Goal: Information Seeking & Learning: Understand process/instructions

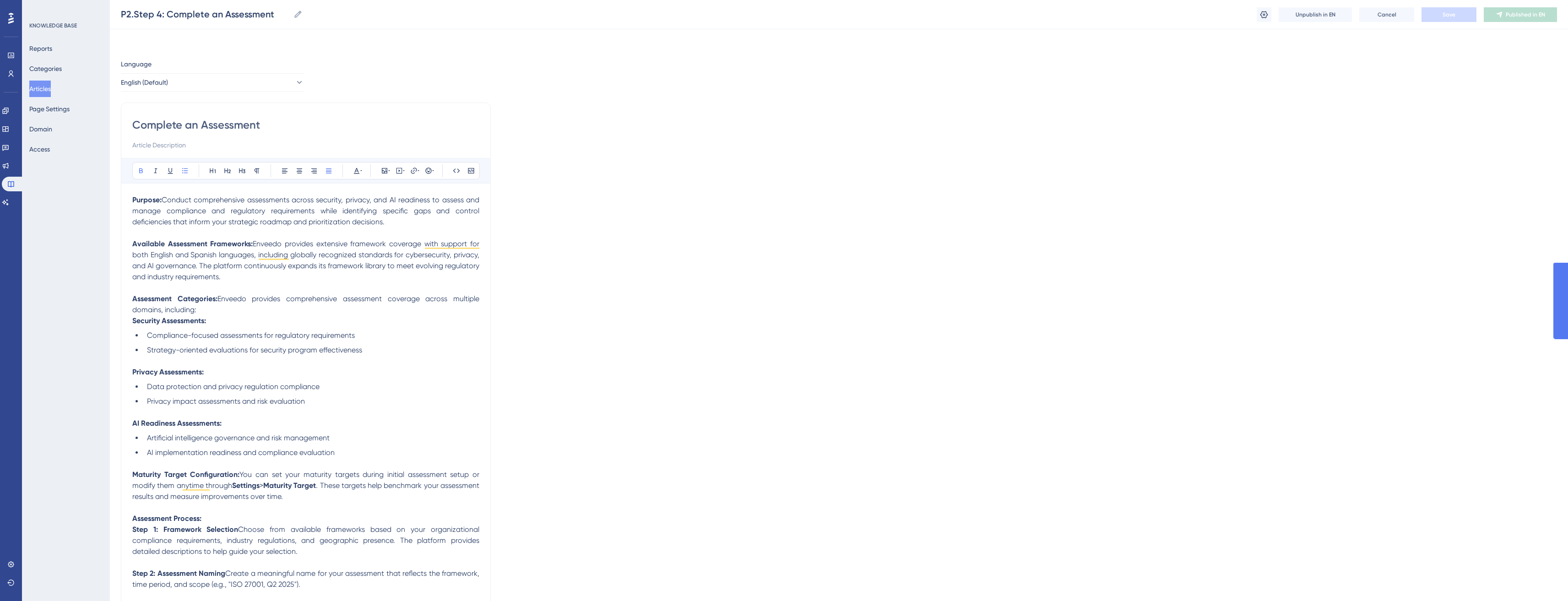
scroll to position [409, 0]
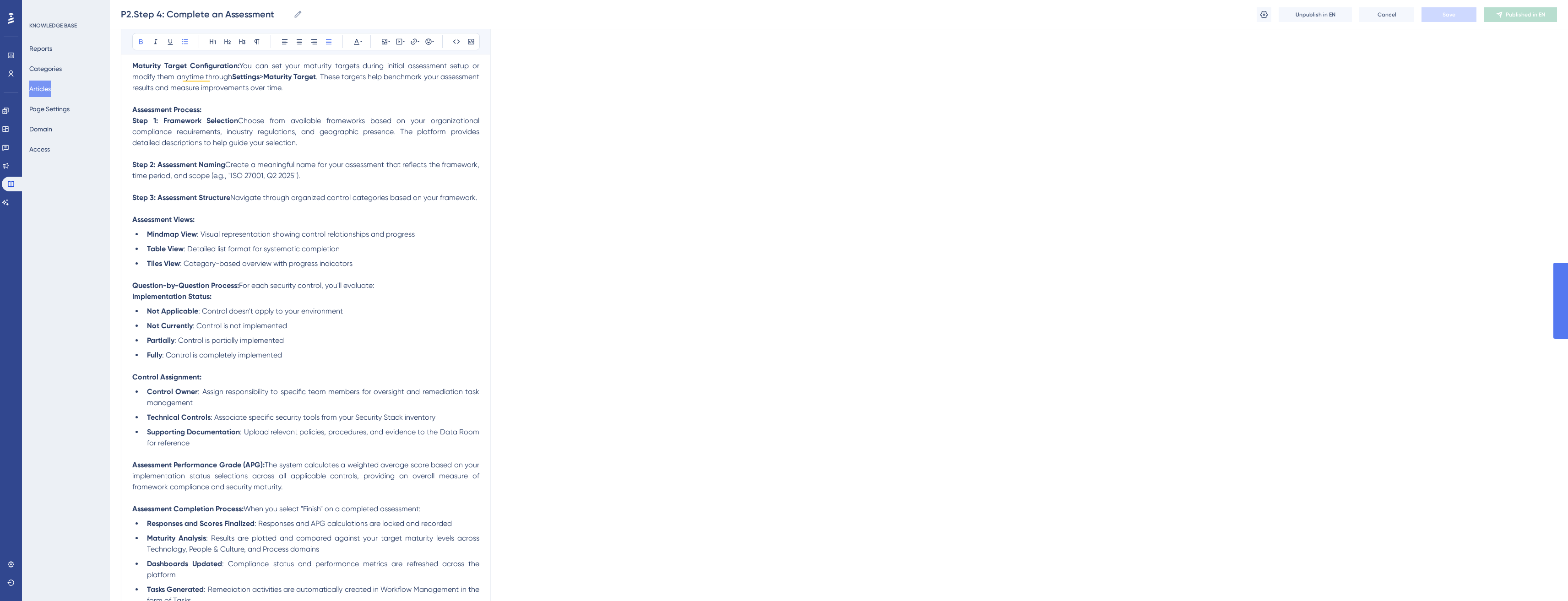
click at [329, 333] on ul "Not Applicable : Control doesn't apply to your environment Not Currently : Cont…" at bounding box center [305, 333] width 347 height 55
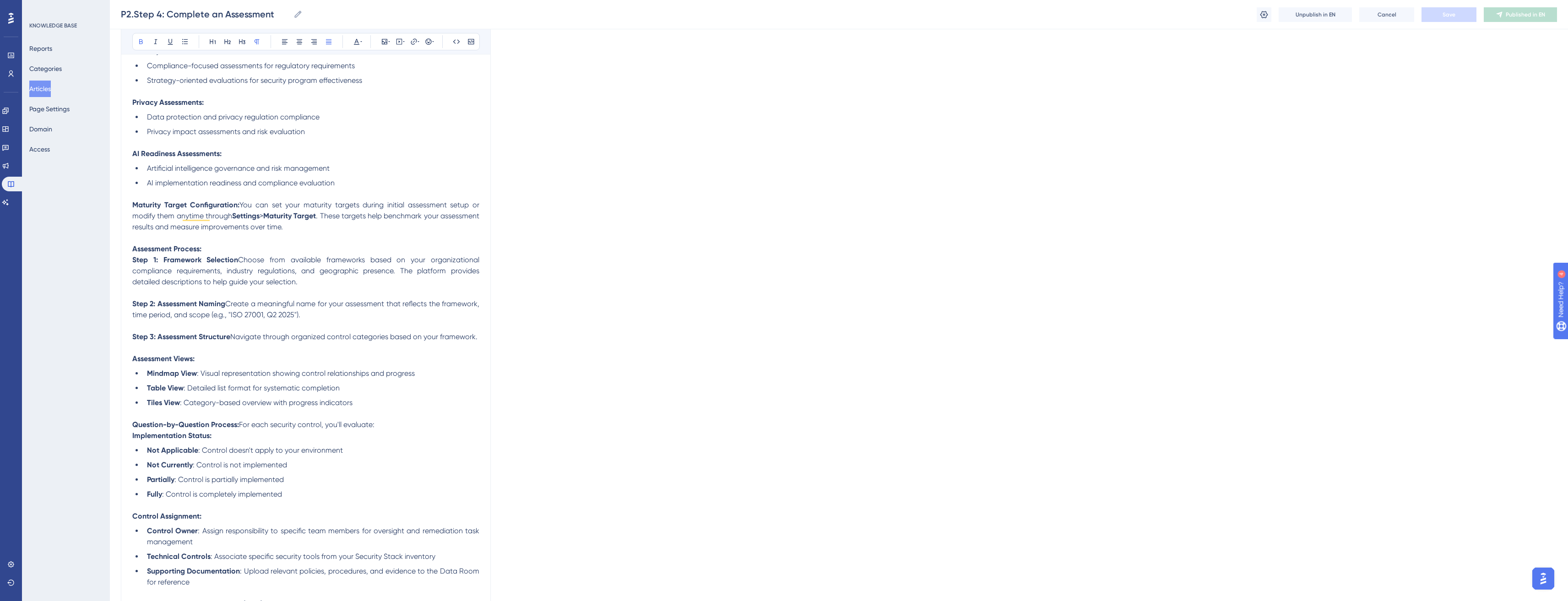
click at [328, 297] on p "To enrich screen reader interactions, please activate Accessibility in Grammarl…" at bounding box center [305, 293] width 347 height 11
click at [332, 284] on p "Step 1: Framework Selection Choose from available frameworks based on your orga…" at bounding box center [305, 271] width 347 height 33
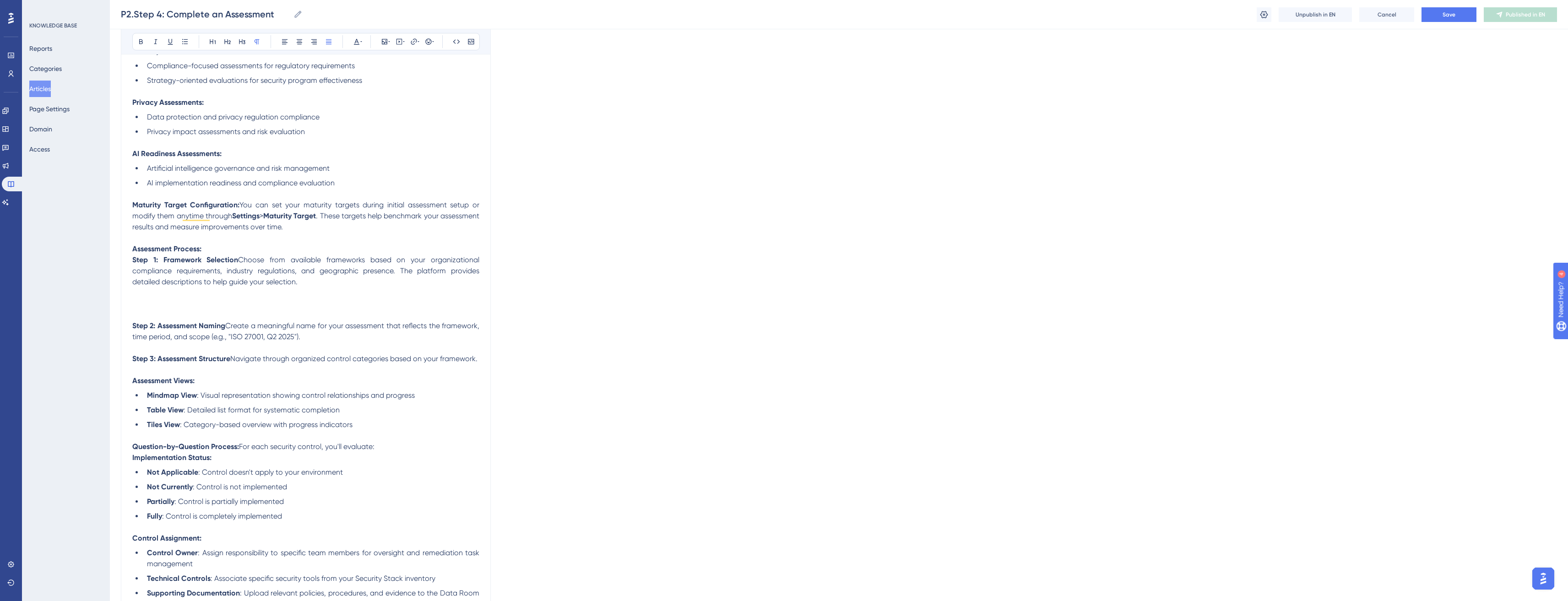
click at [387, 31] on div "Bold Italic Underline Bullet Point Heading 1 Heading 2 Heading 3 Normal Align L…" at bounding box center [305, 42] width 369 height 26
click at [388, 41] on icon at bounding box center [385, 42] width 7 height 7
click at [415, 86] on button "Upload Image" at bounding box center [384, 85] width 101 height 15
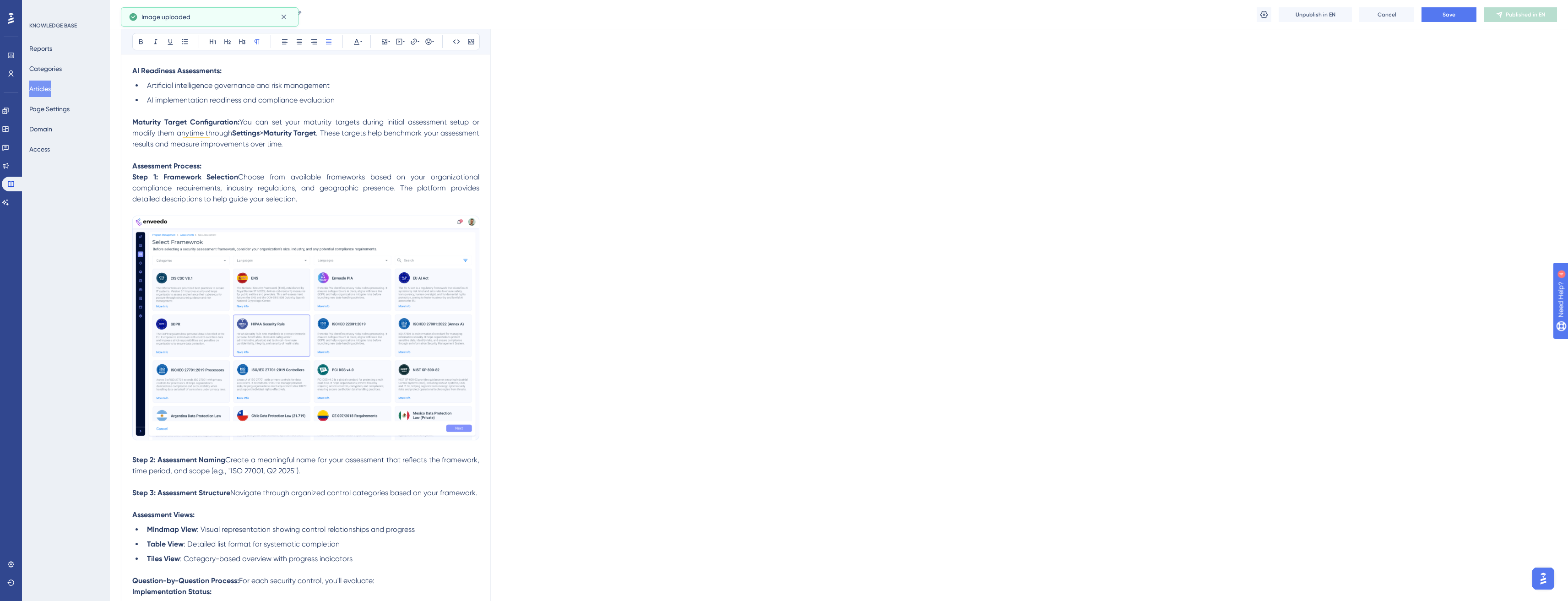
scroll to position [403, 0]
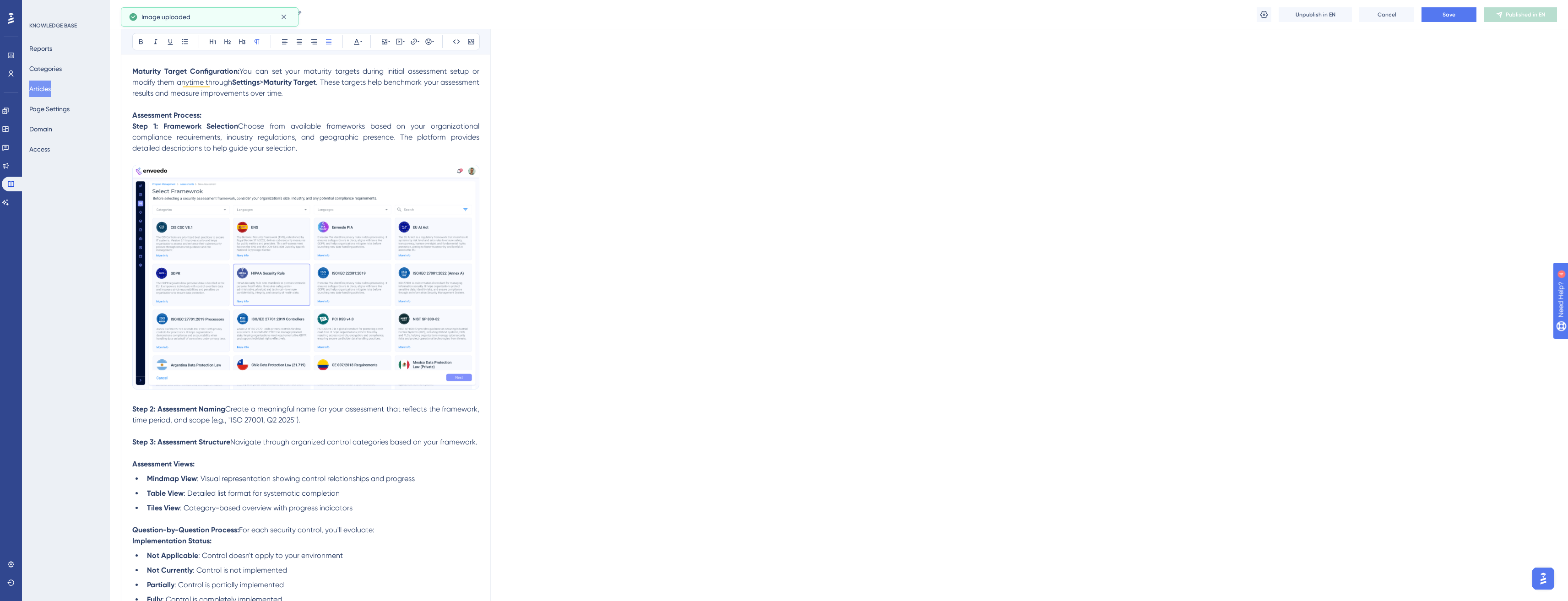
click at [344, 417] on p "Step 2: Assessment Naming Create a meaningful name for your assessment that ref…" at bounding box center [305, 414] width 347 height 22
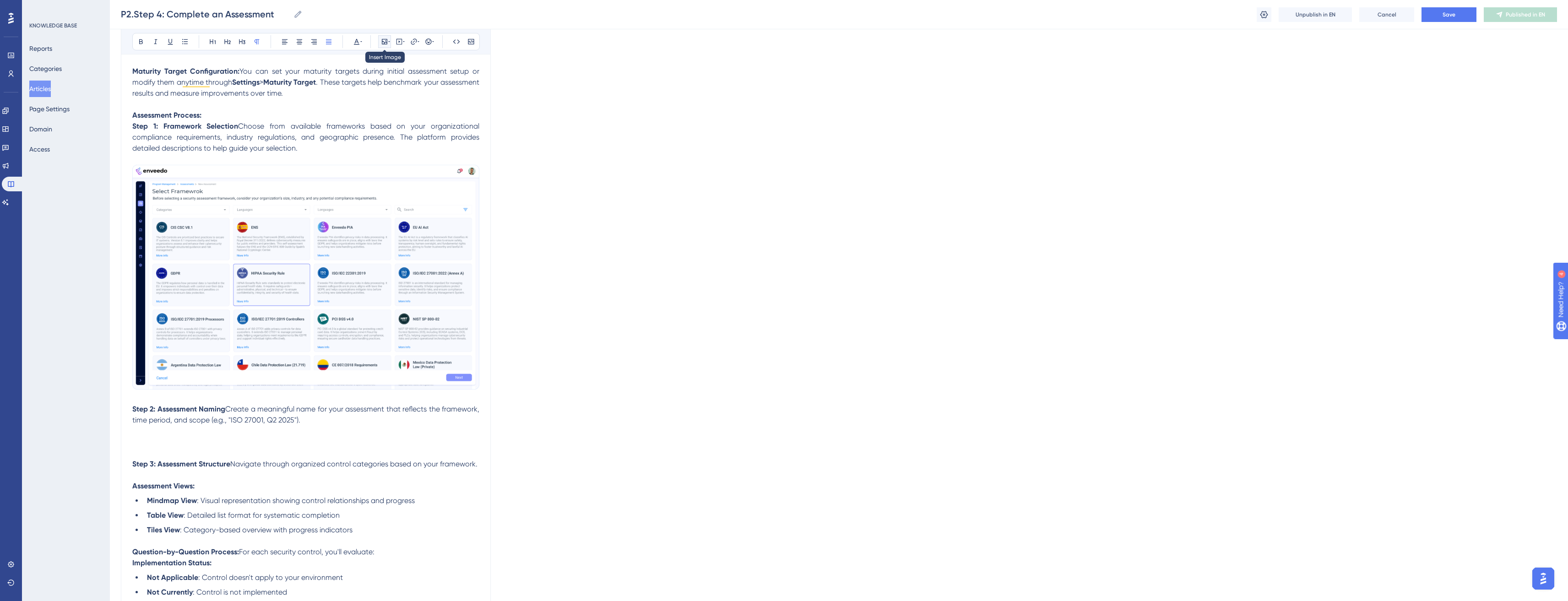
click at [382, 38] on icon at bounding box center [385, 42] width 7 height 7
click at [385, 86] on span "Upload Image" at bounding box center [389, 85] width 37 height 7
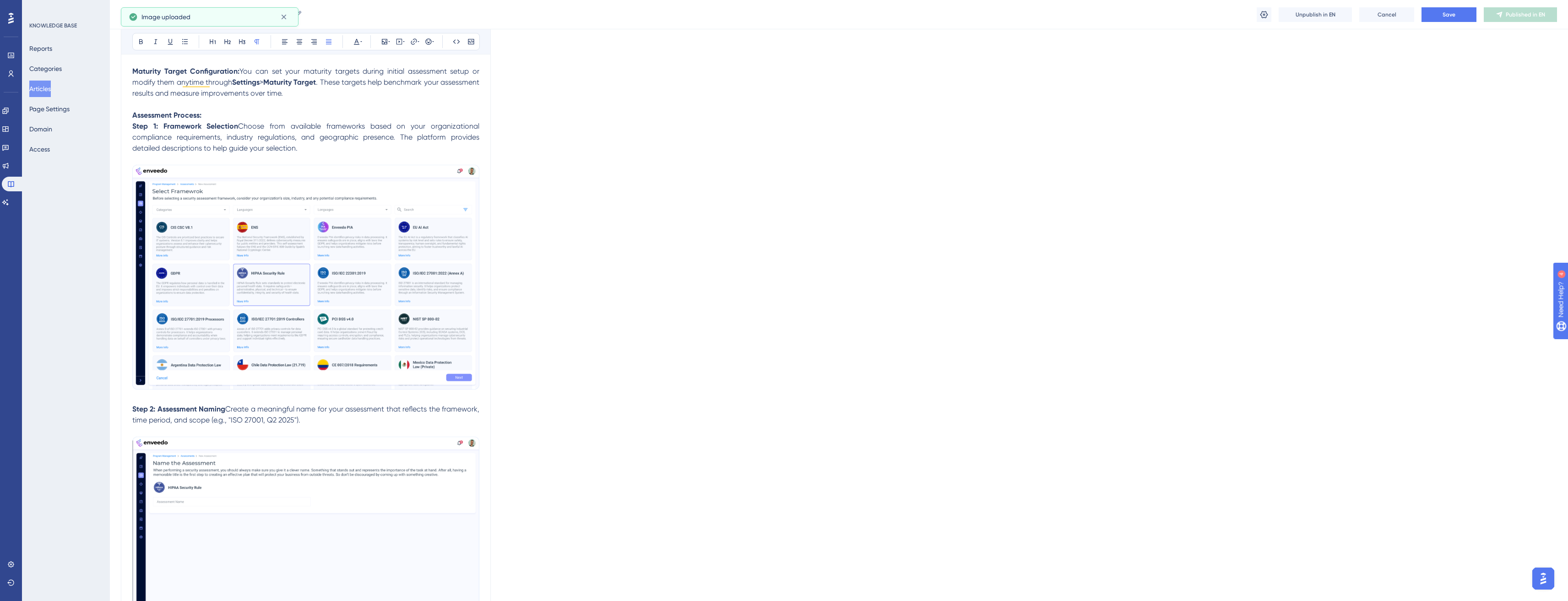
scroll to position [500, 0]
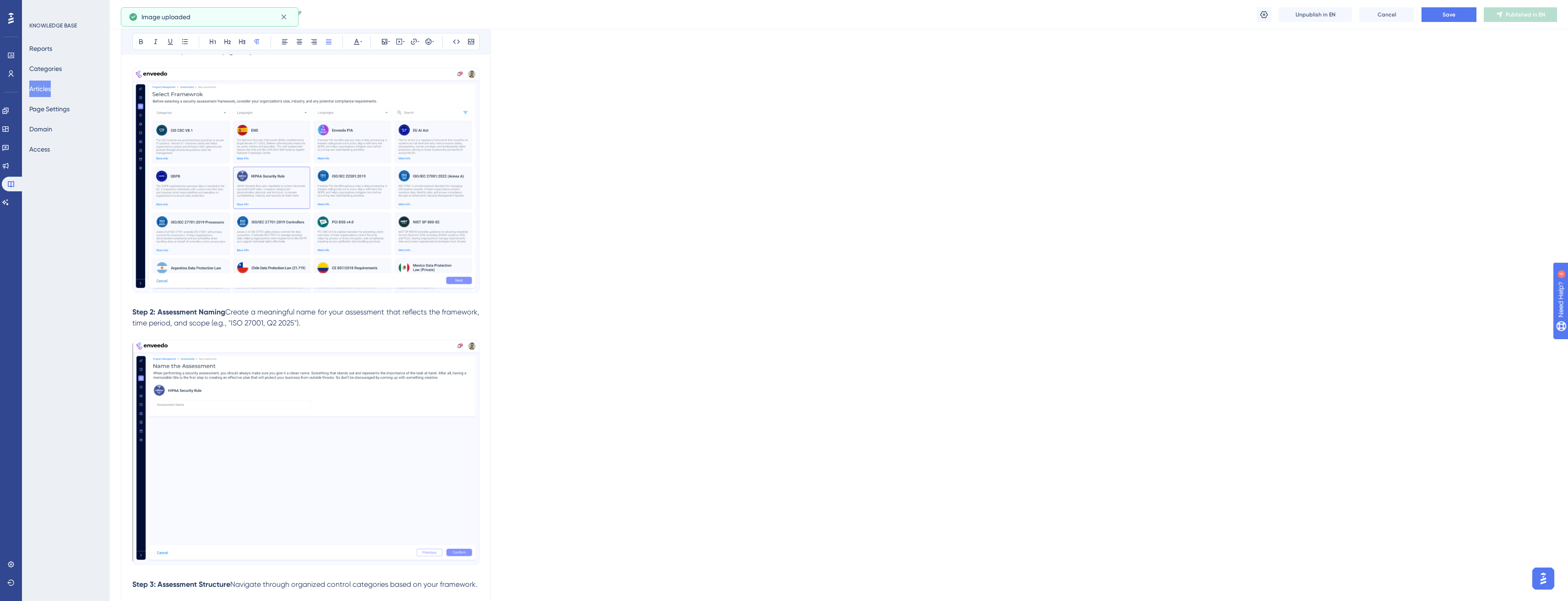
click at [565, 367] on div "Language English (Default) Complete an Assessment Bold Italic Underline Bullet …" at bounding box center [839, 425] width 1436 height 1735
click at [384, 347] on img "To enrich screen reader interactions, please activate Accessibility in Grammarl…" at bounding box center [305, 451] width 347 height 225
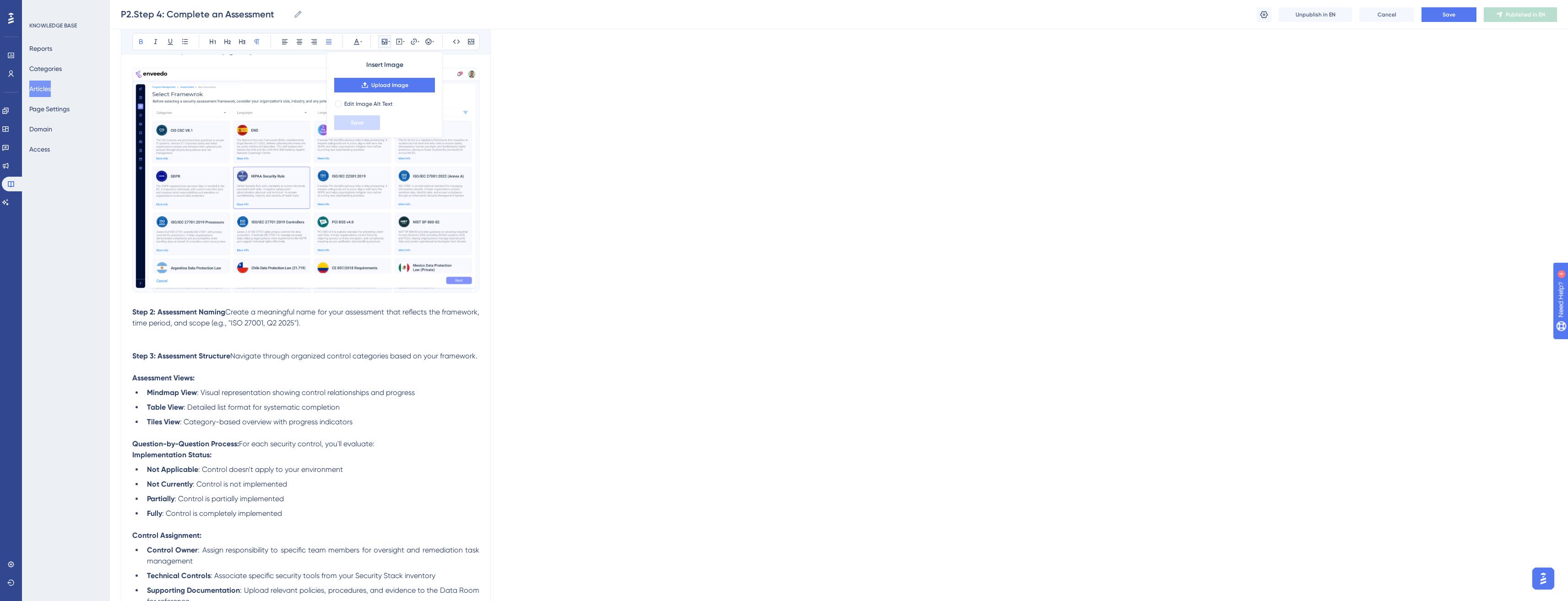
click at [329, 325] on p "Step 2: Assessment Naming Create a meaningful name for your assessment that ref…" at bounding box center [305, 318] width 347 height 22
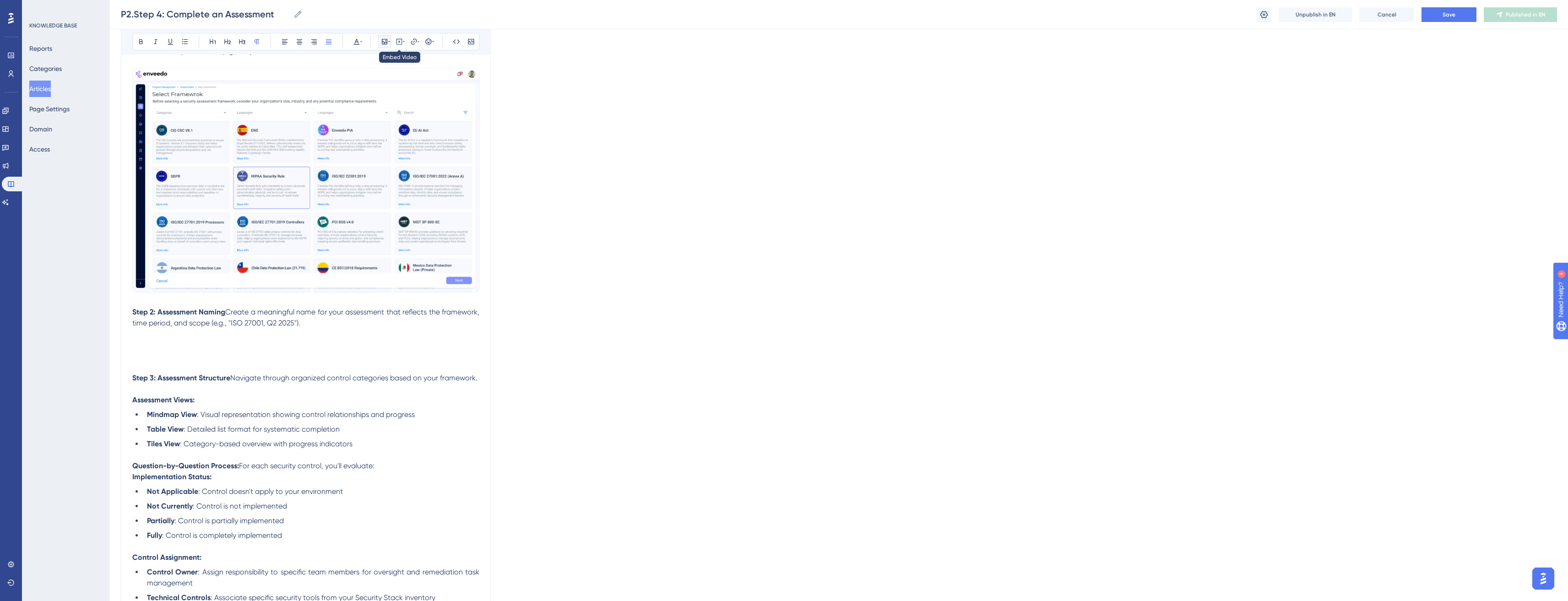
click at [385, 40] on icon at bounding box center [385, 42] width 6 height 6
click at [403, 85] on span "Upload Image" at bounding box center [389, 85] width 37 height 7
click at [391, 83] on span "Upload Image" at bounding box center [389, 85] width 37 height 7
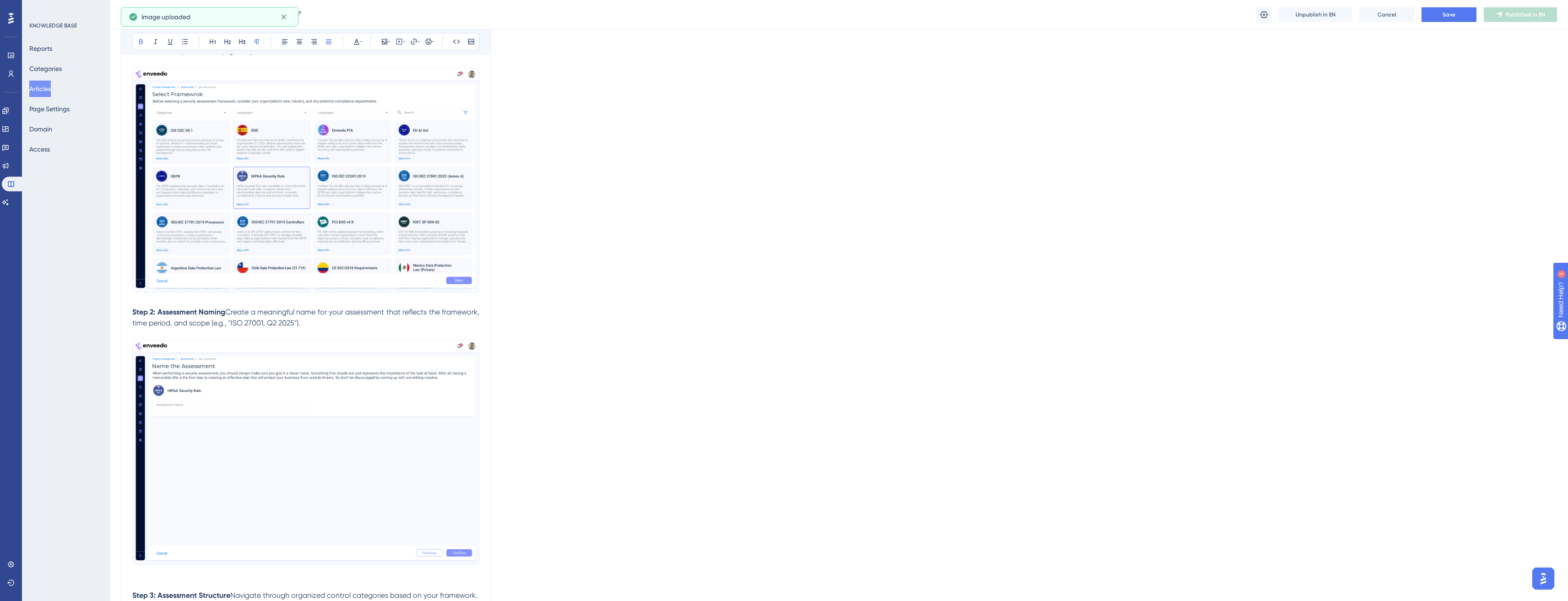
click at [170, 588] on p "To enrich screen reader interactions, please activate Accessibility in Grammarl…" at bounding box center [305, 584] width 347 height 11
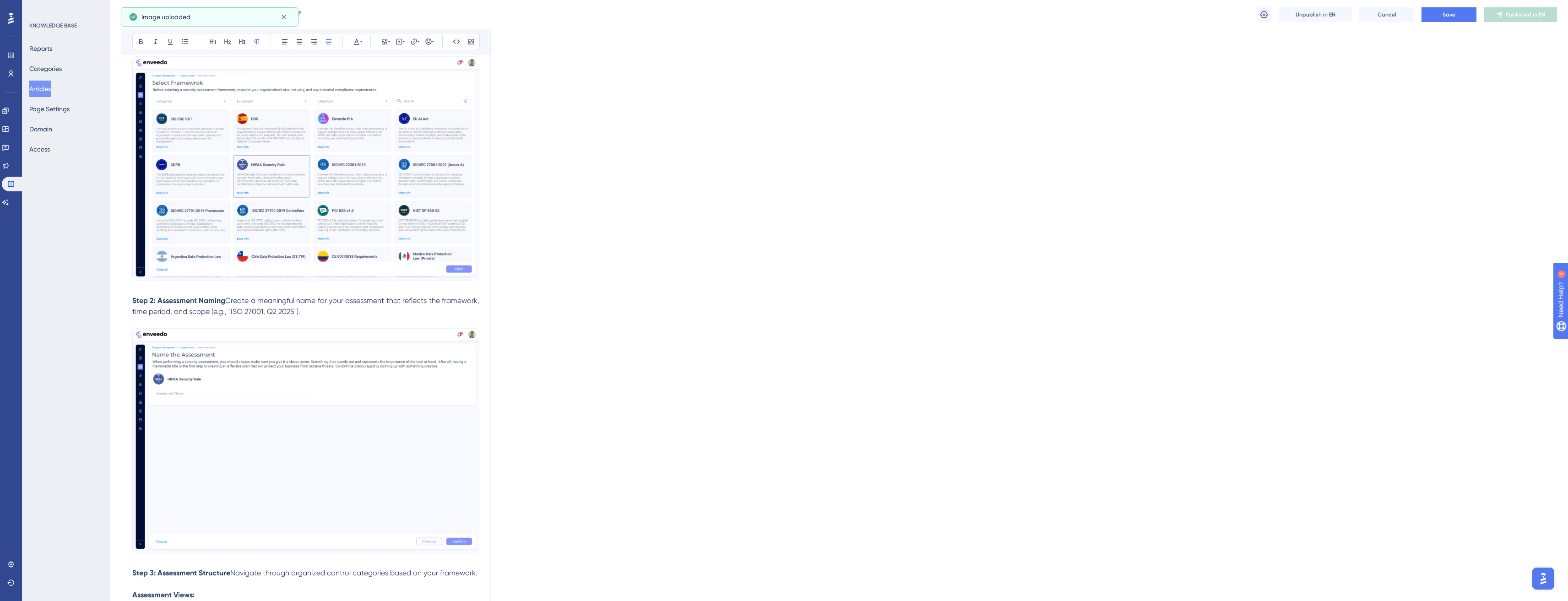
scroll to position [545, 0]
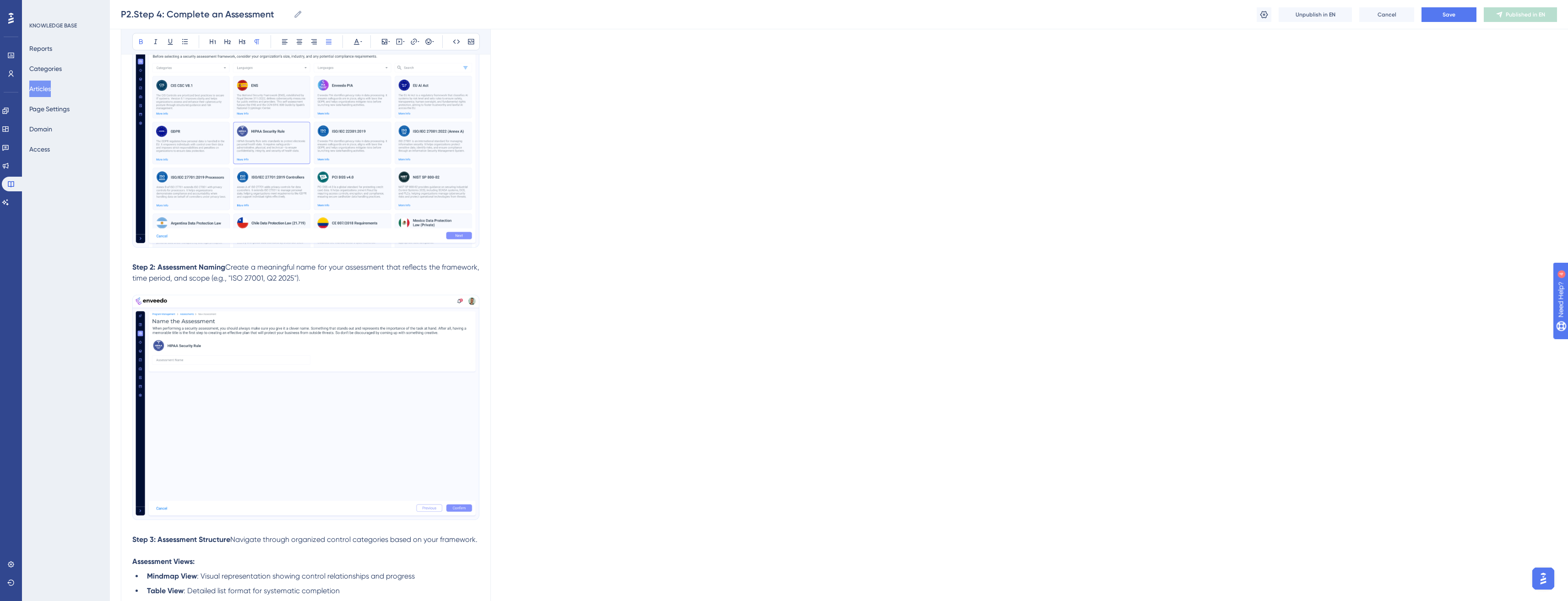
click at [139, 263] on strong "Step 2: Assessment Naming" at bounding box center [179, 266] width 93 height 8
click at [133, 267] on strong "Step 2: Assessment Naming" at bounding box center [179, 266] width 93 height 8
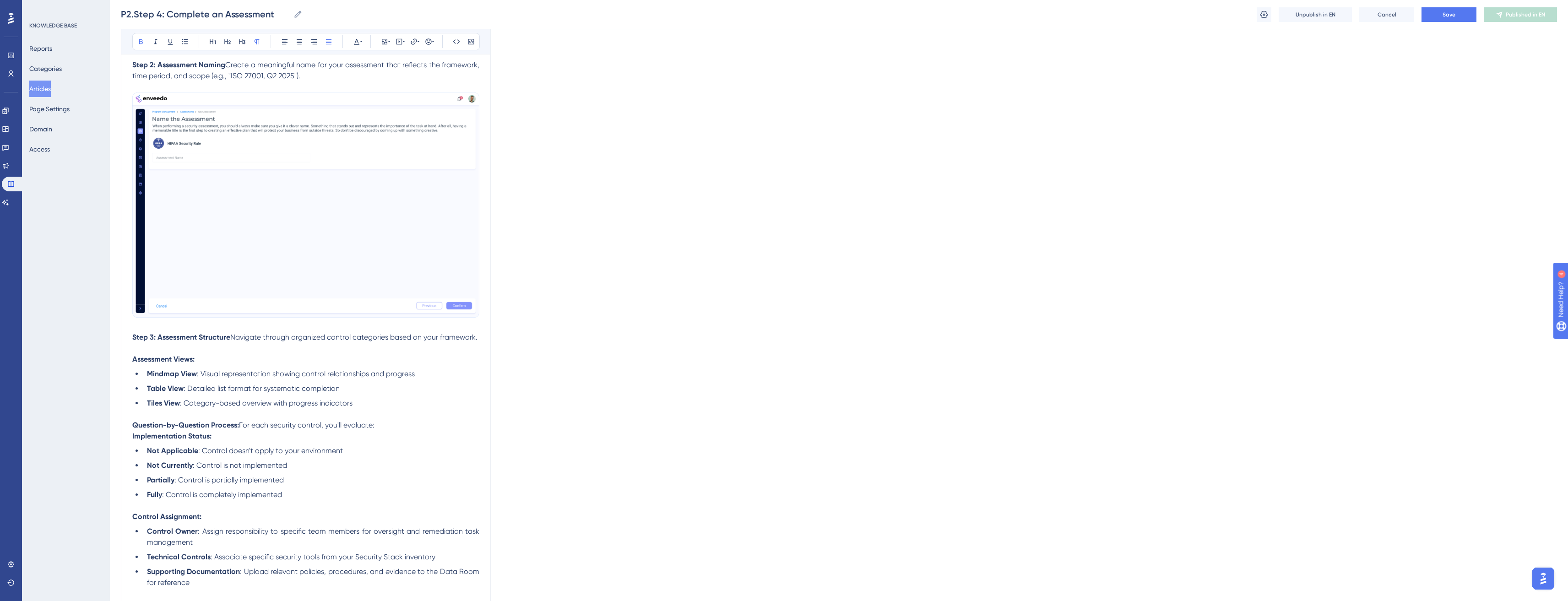
scroll to position [759, 0]
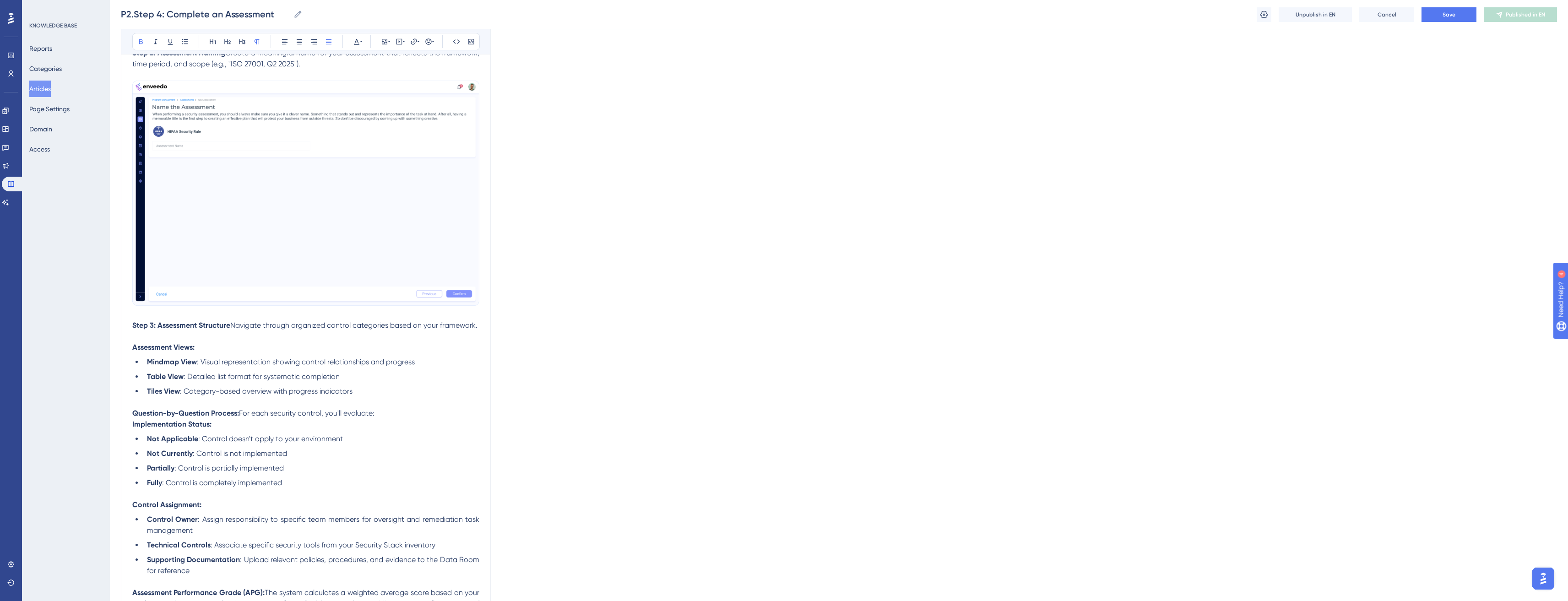
click at [438, 394] on li "Tiles View : Category-based overview with progress indicators" at bounding box center [311, 391] width 336 height 11
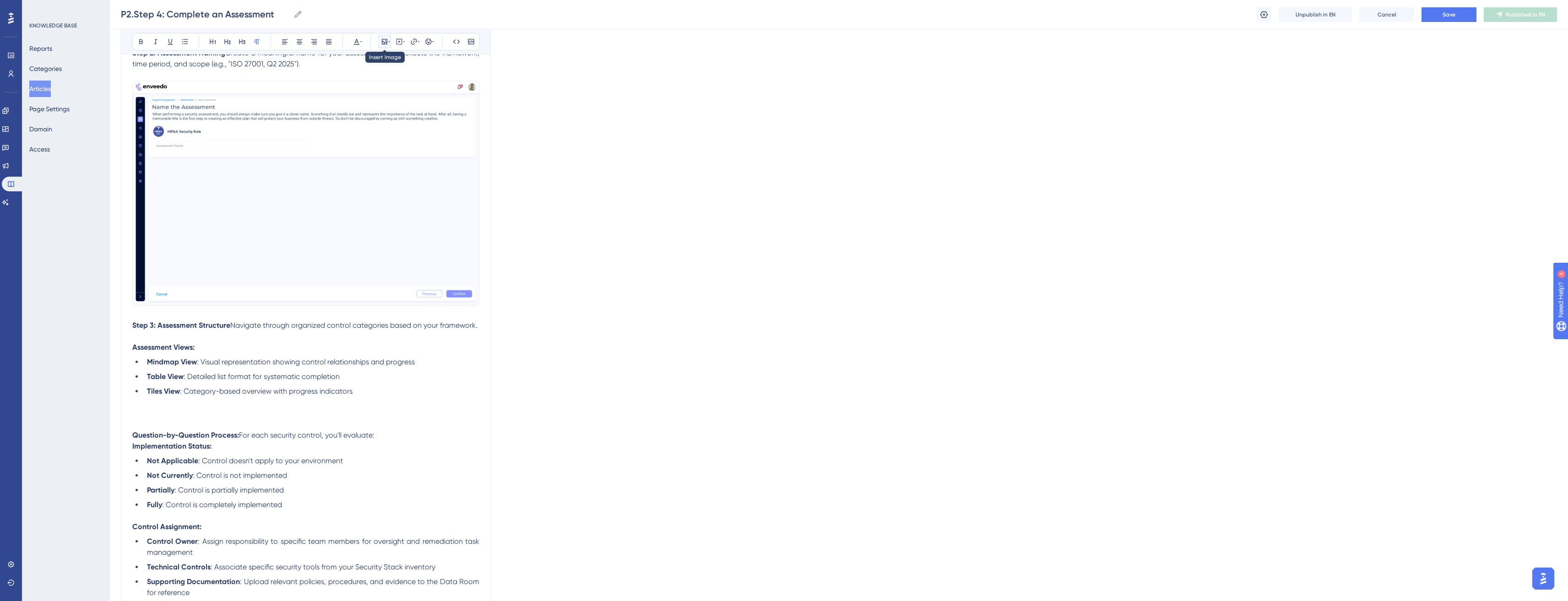
click at [389, 40] on button at bounding box center [385, 42] width 13 height 13
click at [419, 85] on button "Upload Image" at bounding box center [384, 85] width 101 height 15
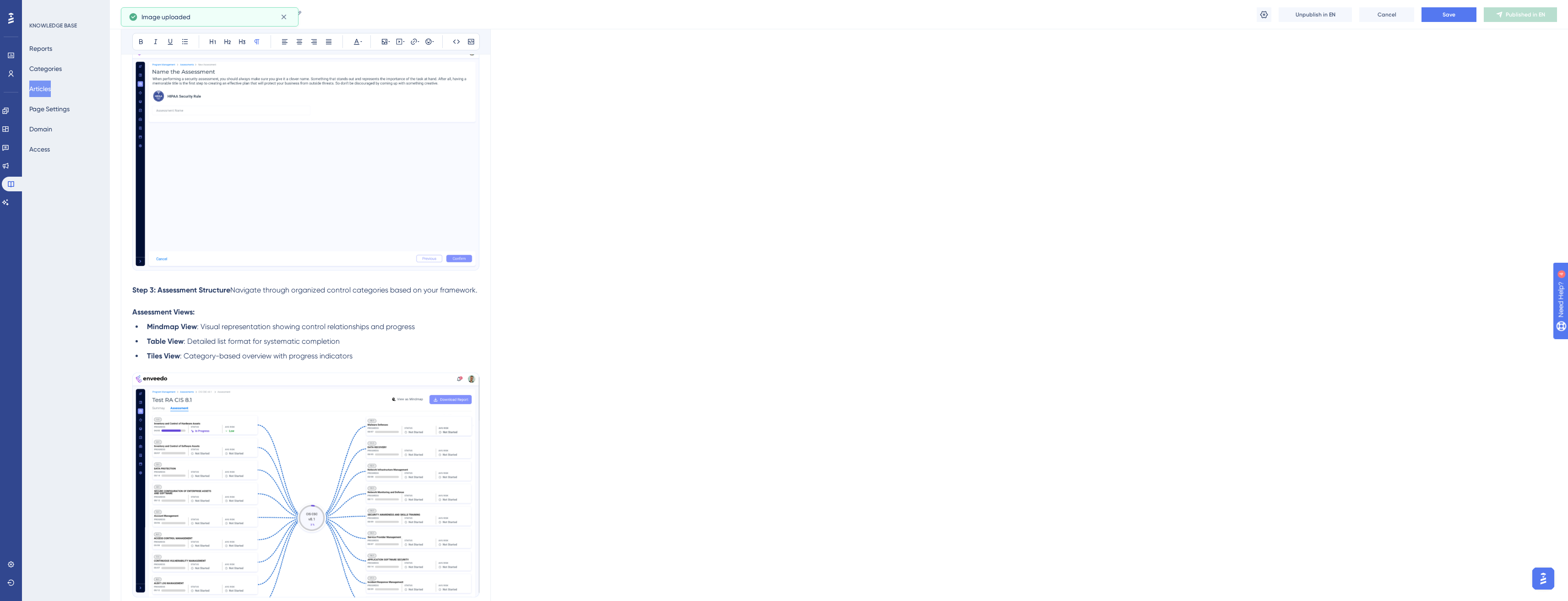
scroll to position [828, 0]
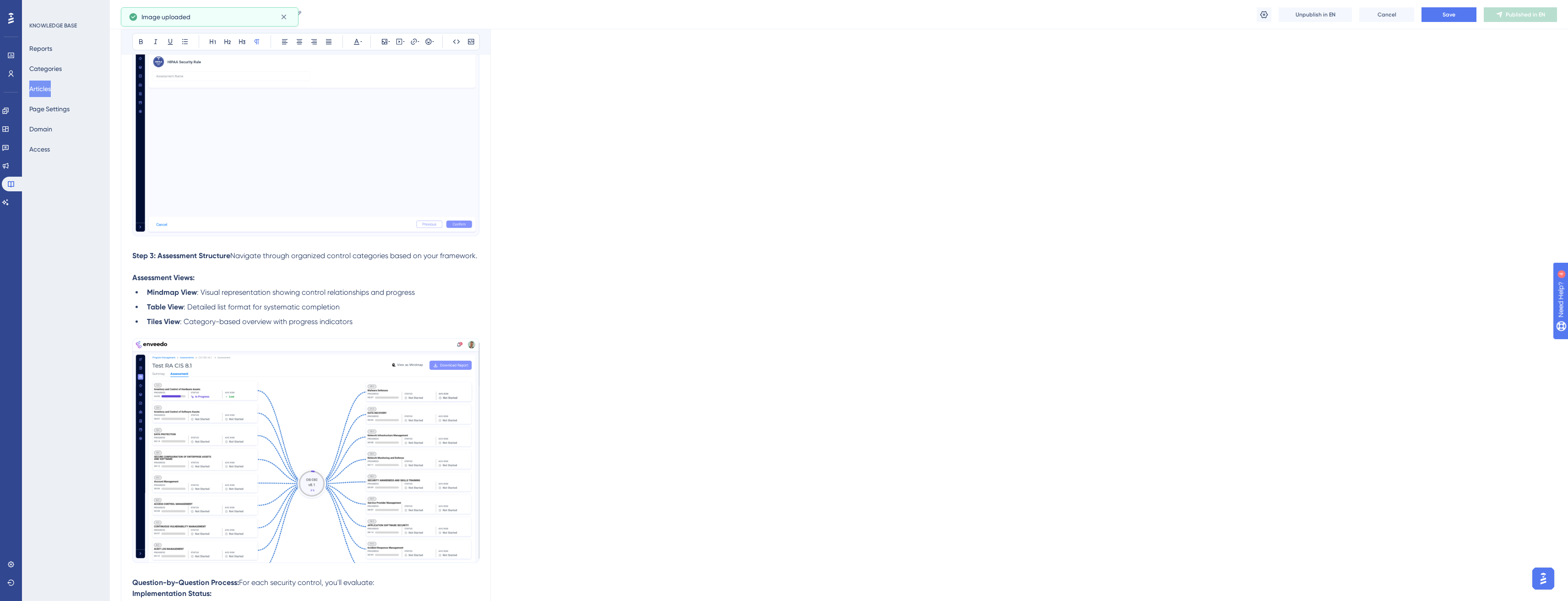
click at [772, 412] on div "Language English (Default) Complete an Assessment Bold Italic Underline Bullet …" at bounding box center [839, 216] width 1436 height 1973
click at [331, 303] on span ": Detailed list format for systematic completion" at bounding box center [261, 306] width 156 height 8
click at [384, 316] on li "Tiles View : Category-based overview with progress indicators" at bounding box center [311, 322] width 336 height 11
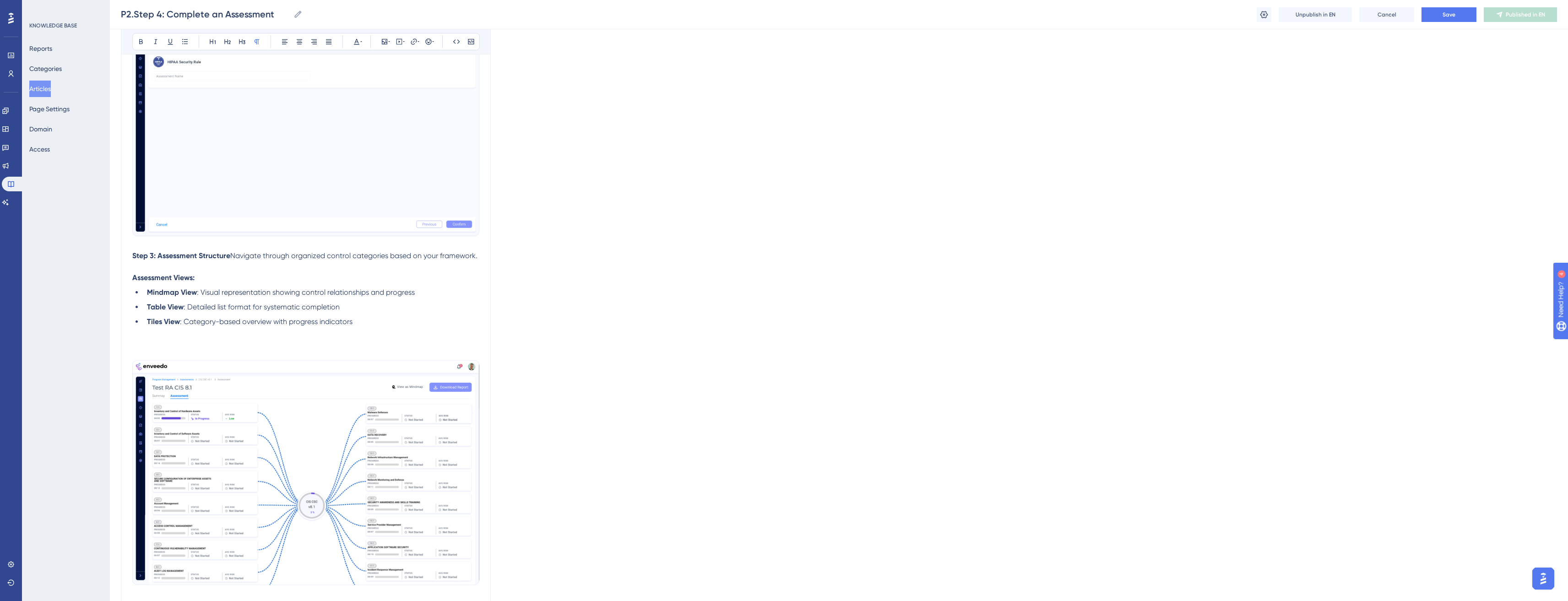
click at [377, 30] on div "Bold Italic Underline Bullet Point Heading 1 Heading 2 Heading 3 Normal Align L…" at bounding box center [305, 42] width 369 height 26
click at [383, 40] on icon at bounding box center [385, 42] width 6 height 6
click at [410, 89] on button "Upload Image" at bounding box center [384, 85] width 101 height 15
click at [389, 84] on span "Upload Image" at bounding box center [389, 85] width 37 height 7
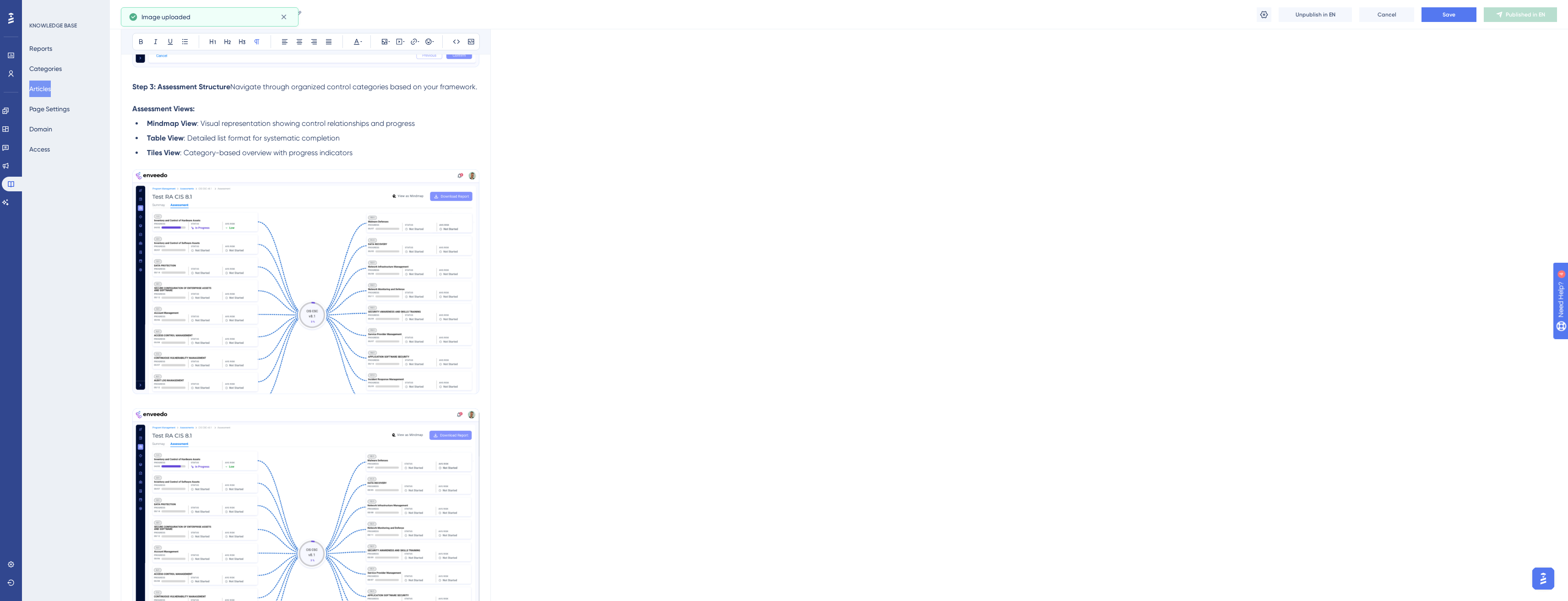
scroll to position [1066, 0]
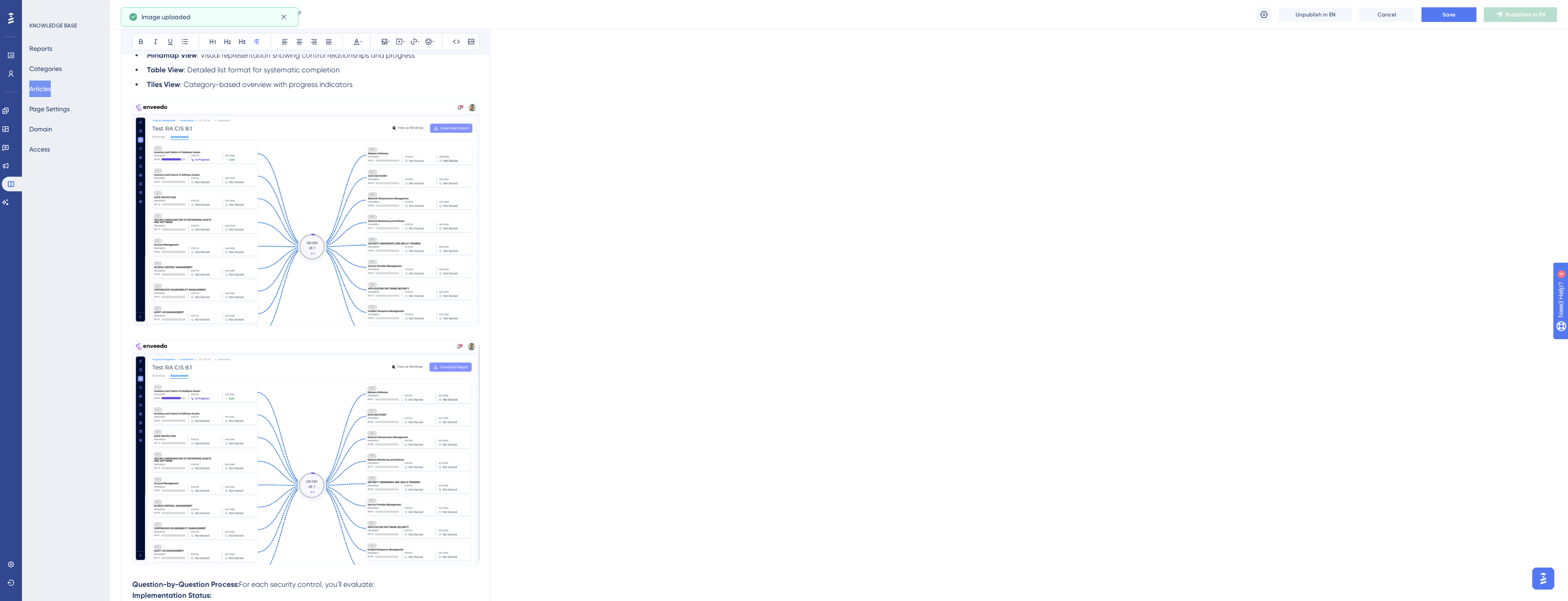
click at [429, 418] on img "To enrich screen reader interactions, please activate Accessibility in Grammarl…" at bounding box center [305, 452] width 347 height 225
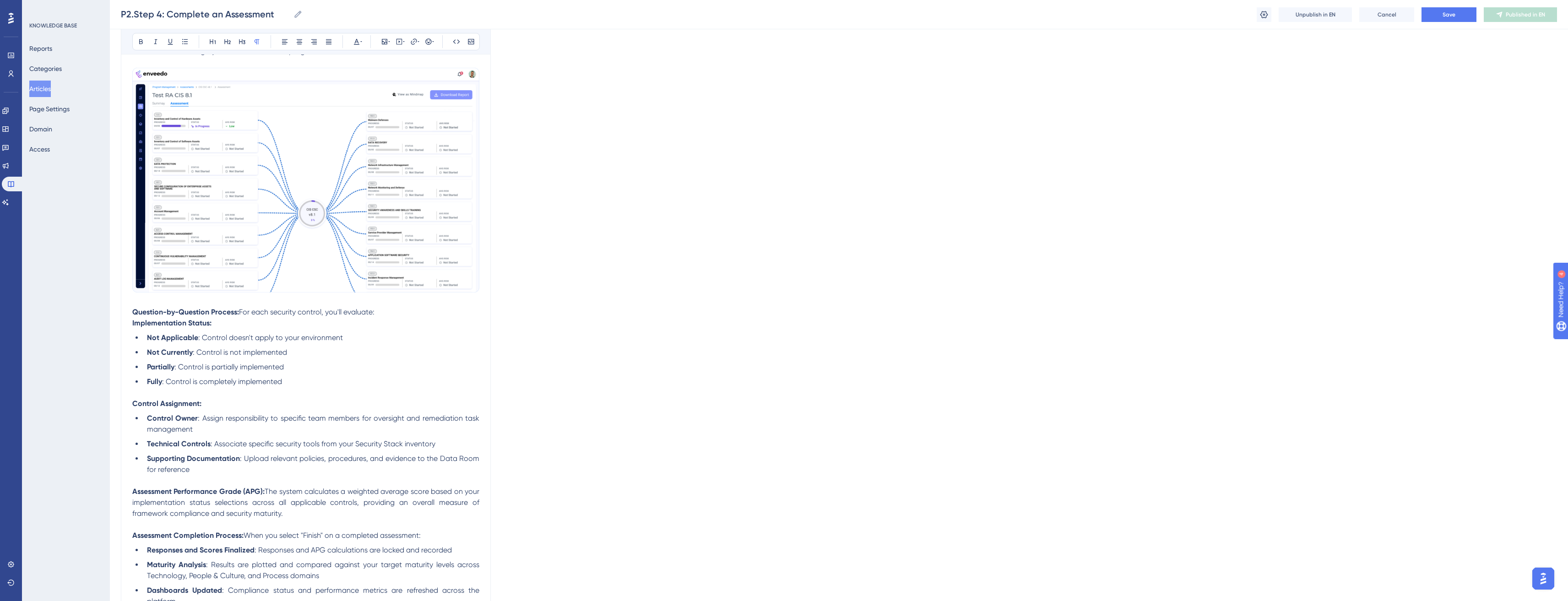
scroll to position [1128, 0]
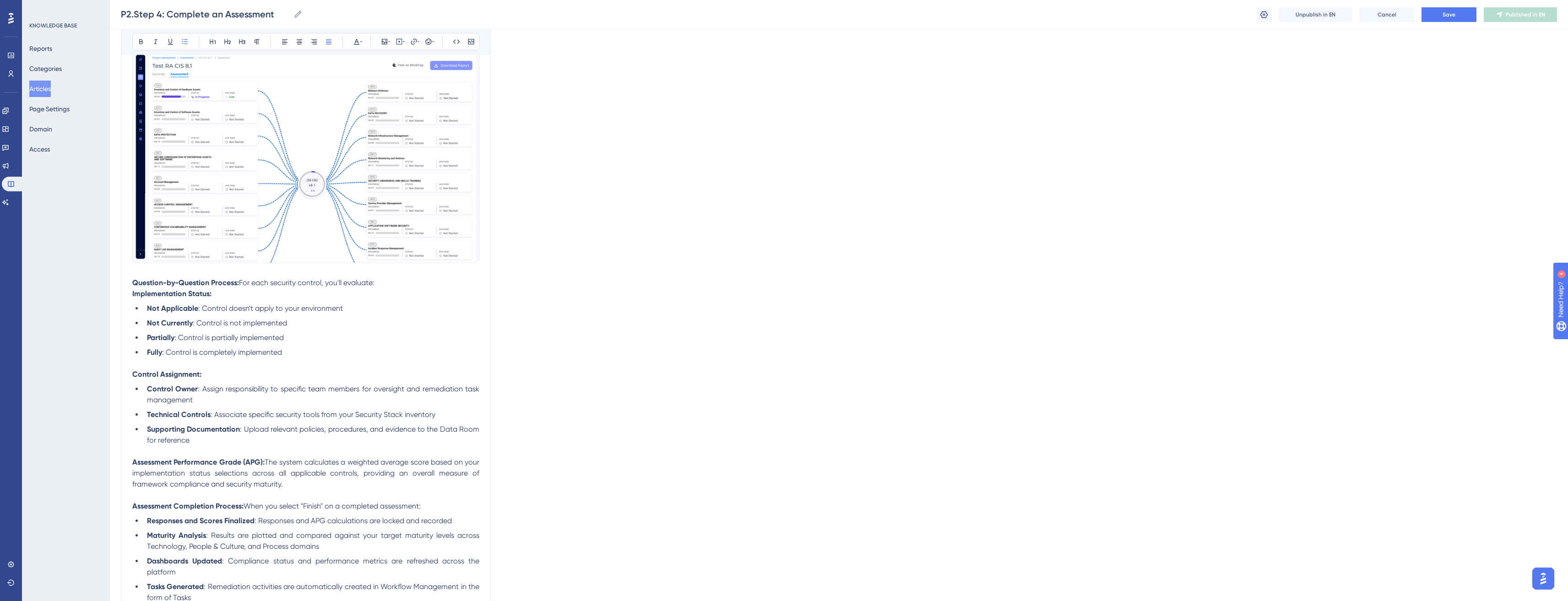
click at [381, 444] on li "Supporting Documentation : Upload relevant policies, procedures, and evidence t…" at bounding box center [311, 435] width 336 height 22
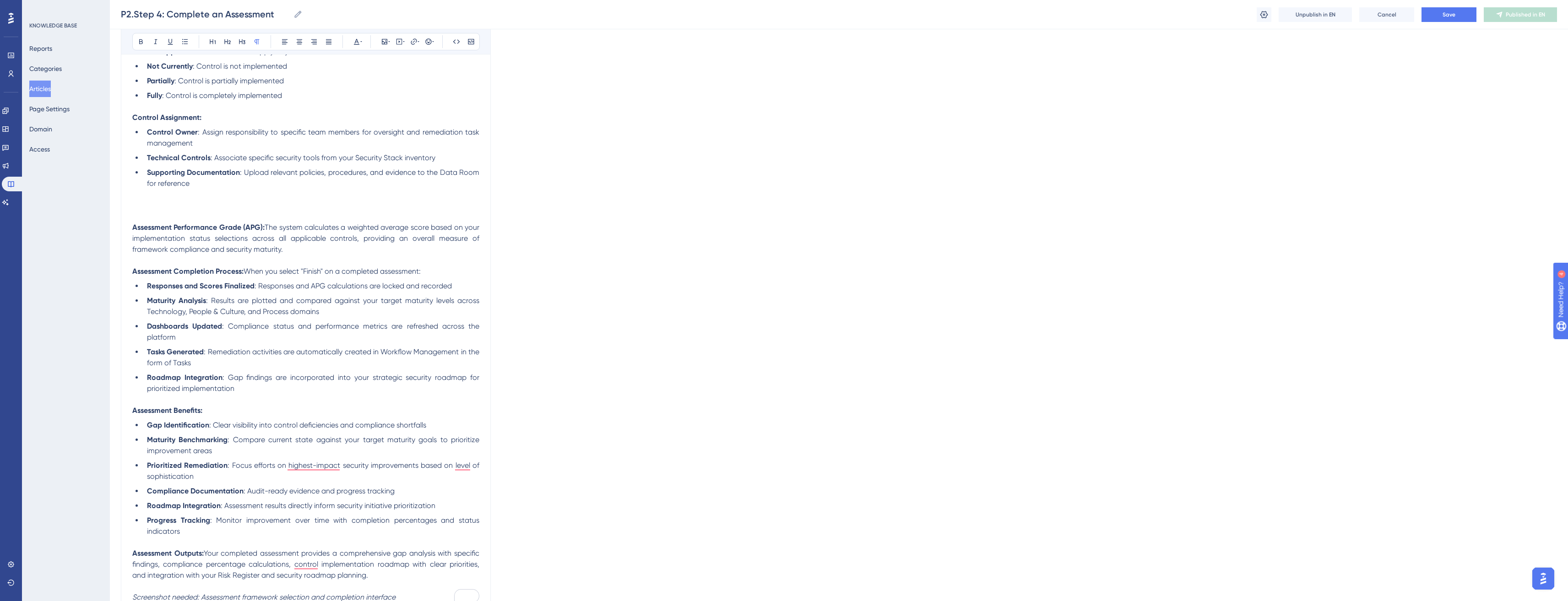
scroll to position [1423, 0]
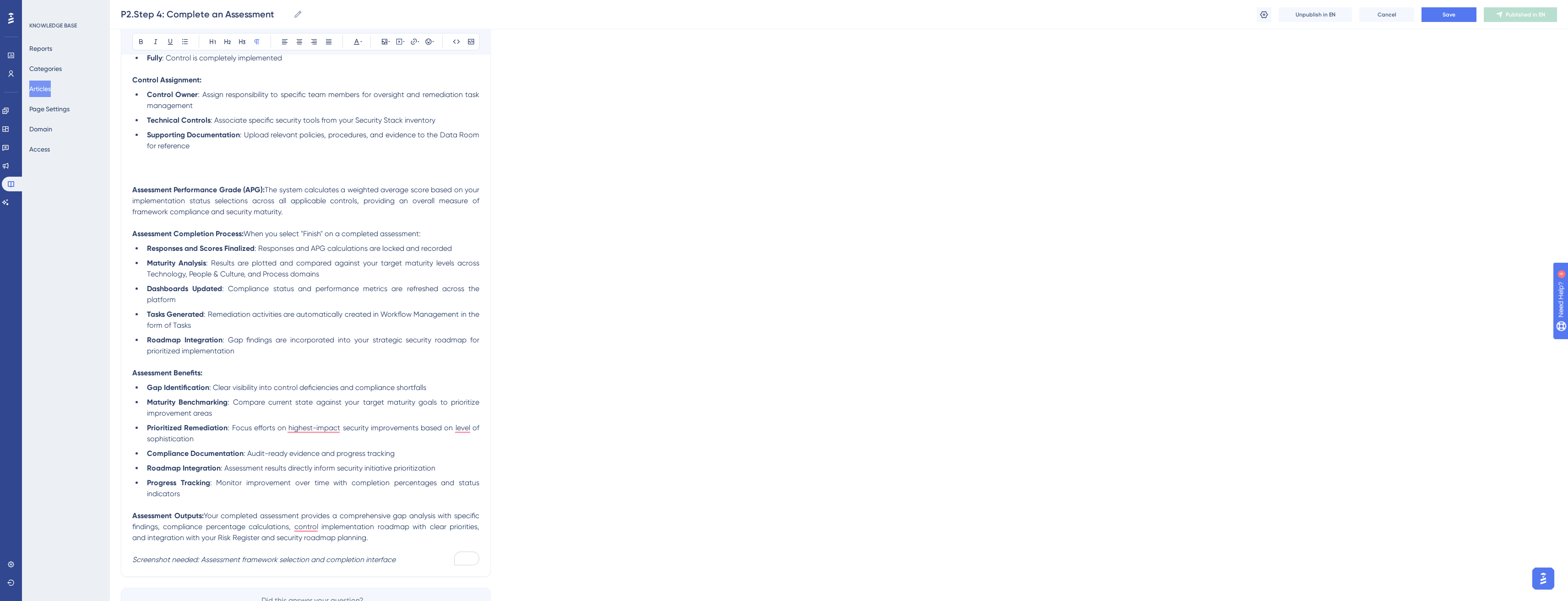
click at [263, 356] on li "Roadmap Integration : Gap findings are incorporated into your strategic securit…" at bounding box center [311, 346] width 336 height 22
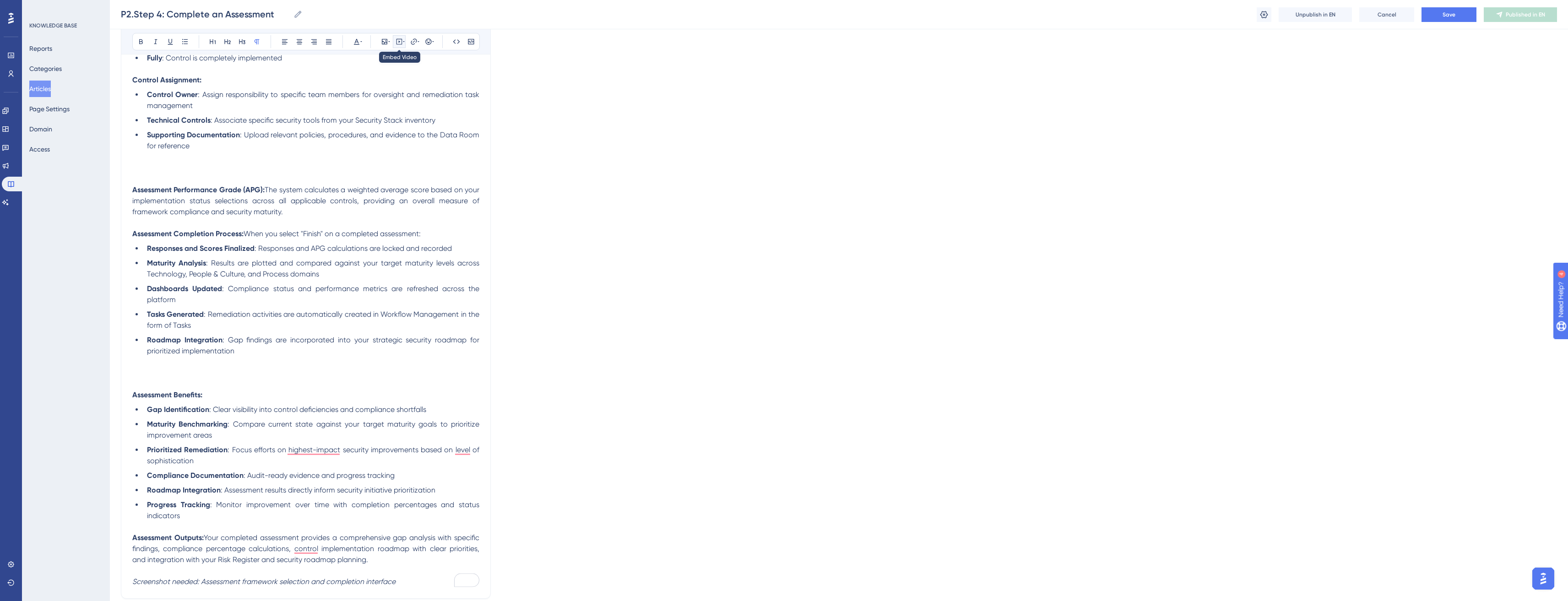
click at [396, 39] on icon at bounding box center [400, 42] width 7 height 7
click at [389, 40] on icon at bounding box center [389, 42] width 2 height 7
click at [393, 76] on div "Insert Image Upload Image Edit Image Alt Text Save" at bounding box center [385, 94] width 117 height 86
click at [395, 81] on span "Upload Image" at bounding box center [389, 85] width 37 height 7
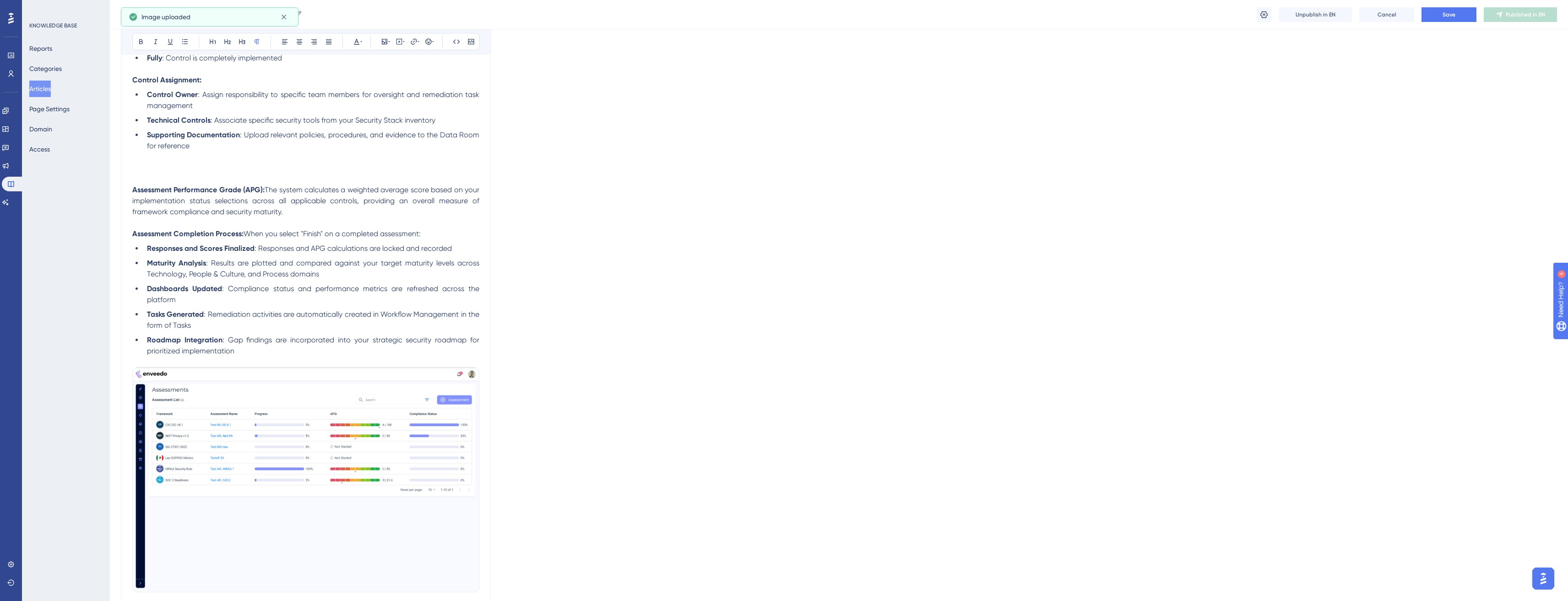
click at [369, 339] on span ": Gap findings are incorporated into your strategic security roadmap for priori…" at bounding box center [314, 345] width 334 height 19
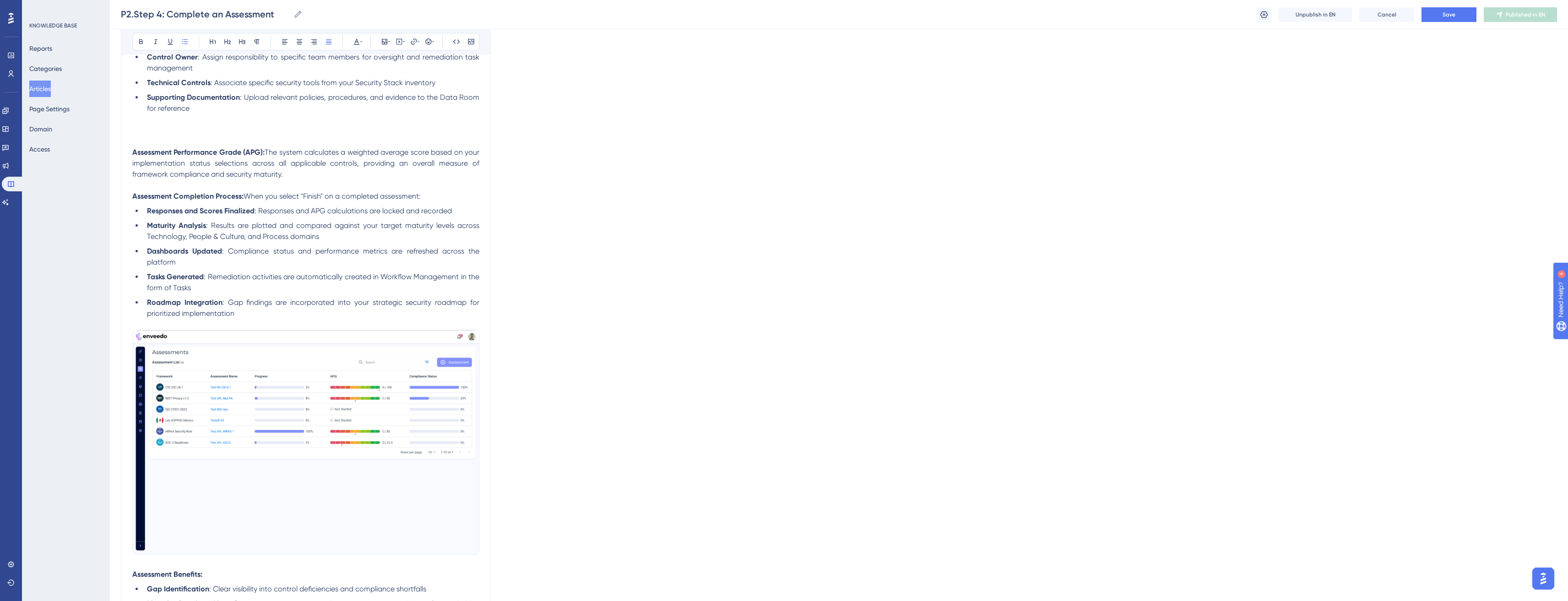
click at [362, 316] on li "Roadmap Integration : Gap findings are incorporated into your strategic securit…" at bounding box center [311, 308] width 336 height 22
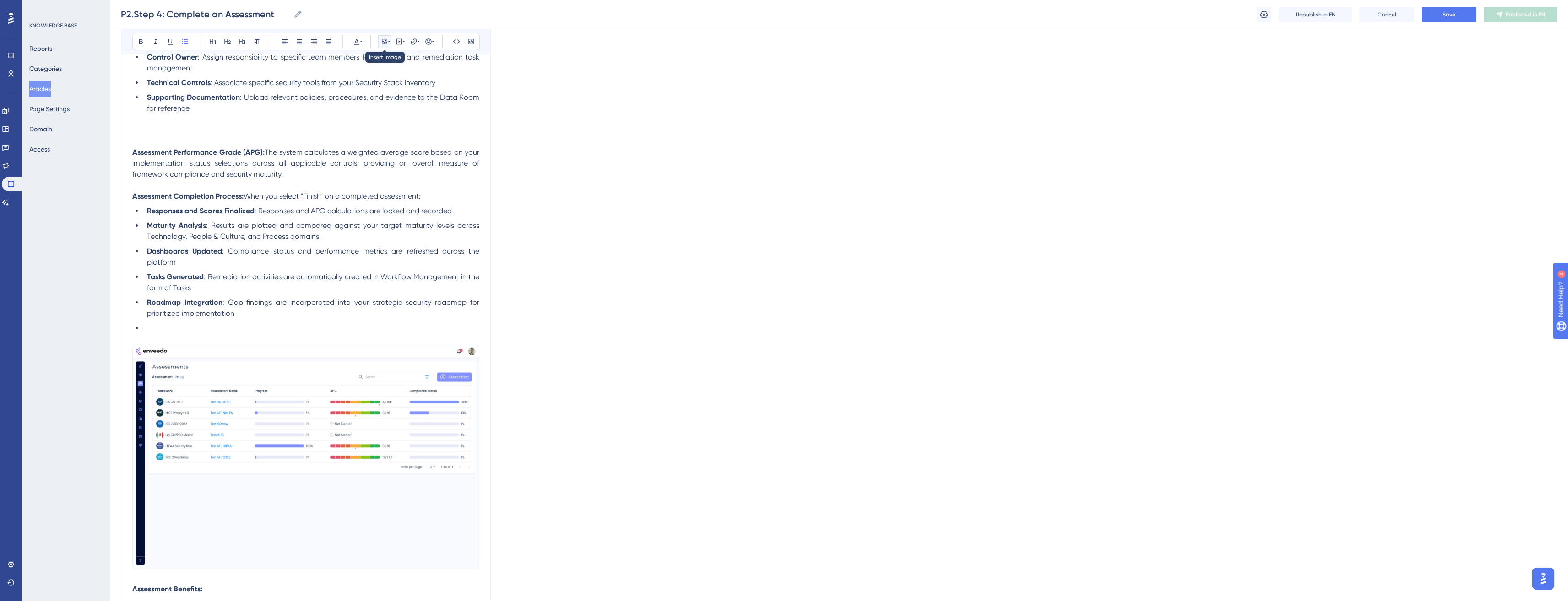
click at [384, 45] on button at bounding box center [385, 42] width 13 height 13
click at [383, 56] on div "Insert Image Upload Image Edit Image Alt Text Save" at bounding box center [385, 94] width 117 height 86
click at [386, 44] on icon at bounding box center [385, 42] width 7 height 7
click at [378, 35] on button at bounding box center [385, 42] width 13 height 13
click at [274, 241] on li "Maturity Analysis : Results are plotted and compared against your target maturi…" at bounding box center [311, 231] width 336 height 22
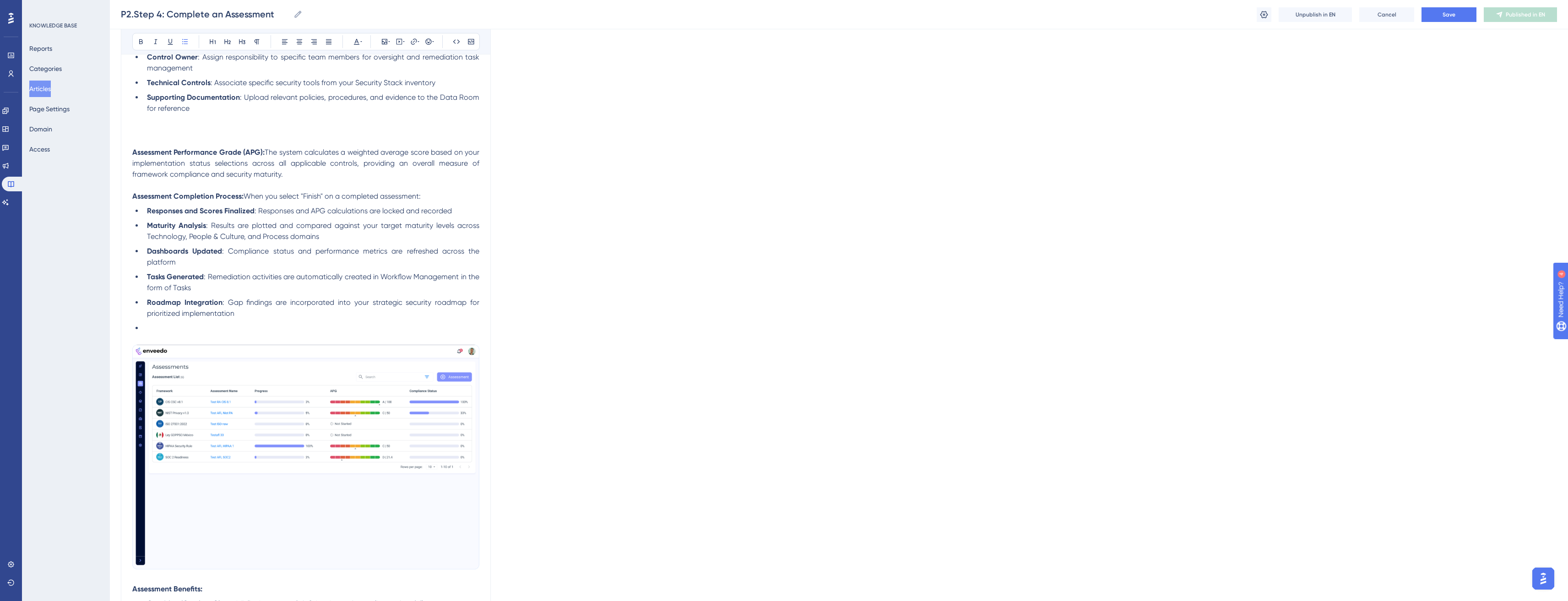
click at [197, 328] on li "To enrich screen reader interactions, please activate Accessibility in Grammarl…" at bounding box center [311, 328] width 336 height 11
drag, startPoint x: 375, startPoint y: 41, endPoint x: 381, endPoint y: 41, distance: 6.0
click at [375, 41] on div "Bold Italic Underline Bullet Point Heading 1 Heading 2 Heading 3 Normal Align L…" at bounding box center [306, 42] width 348 height 18
click at [381, 41] on icon at bounding box center [385, 42] width 7 height 7
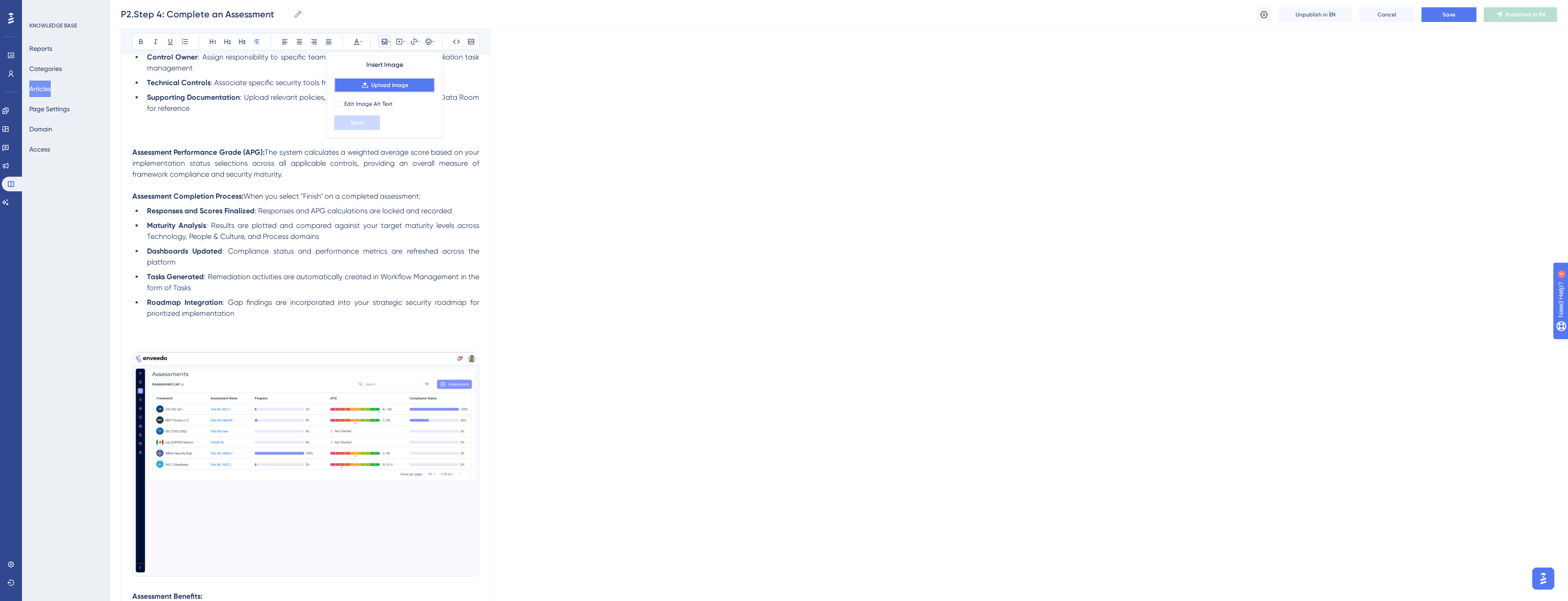
click at [387, 86] on span "Upload Image" at bounding box center [389, 85] width 37 height 7
click at [396, 91] on button "Upload Image" at bounding box center [384, 85] width 101 height 15
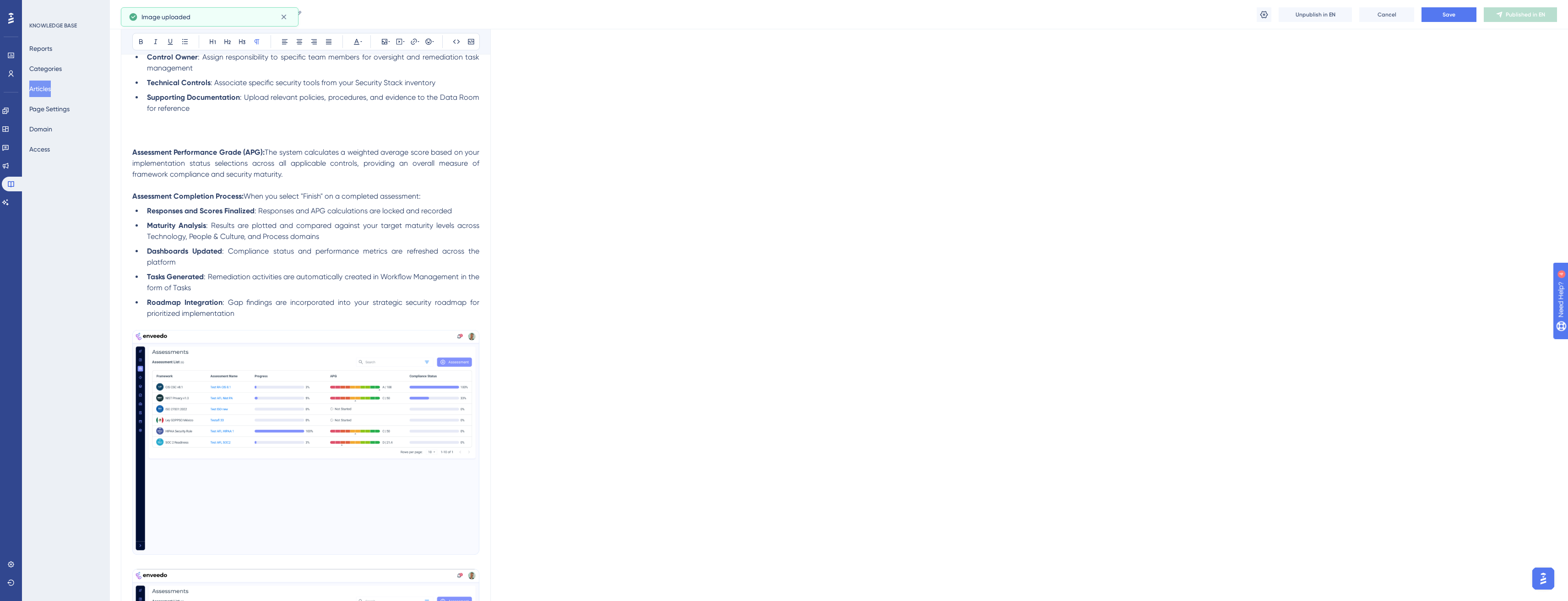
scroll to position [1625, 0]
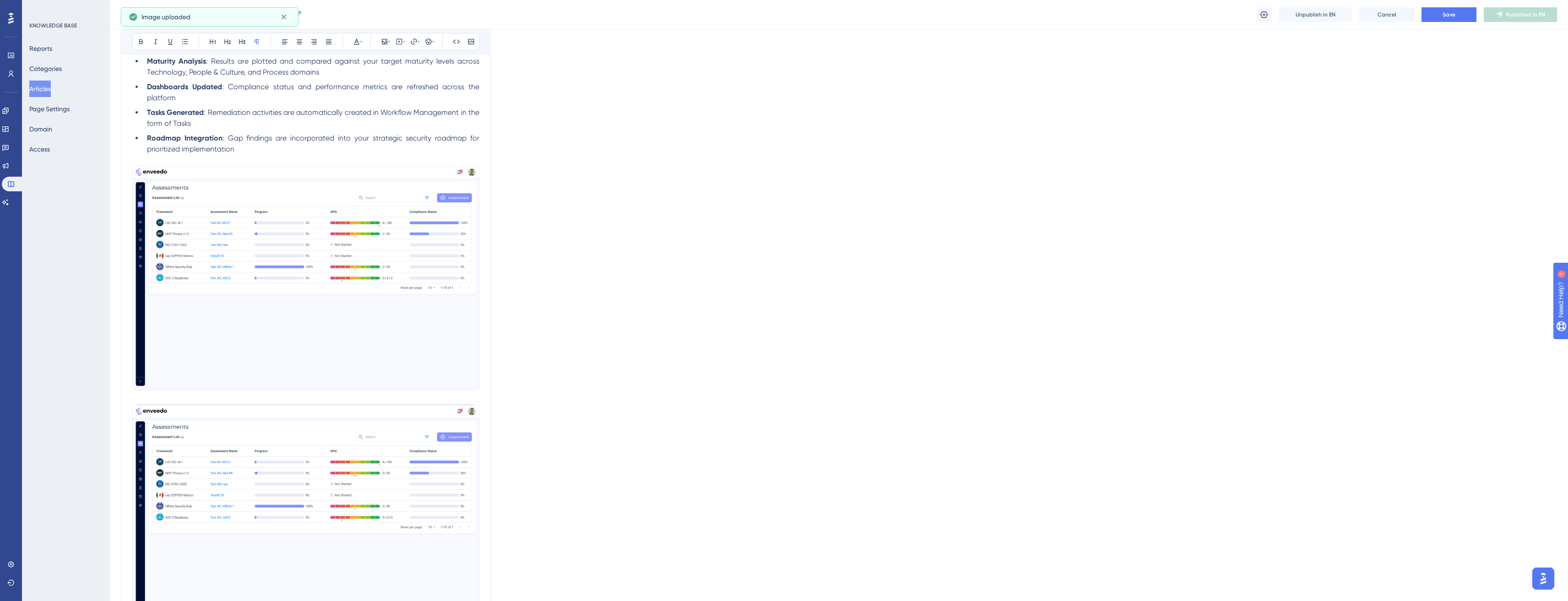
click at [287, 431] on img "To enrich screen reader interactions, please activate Accessibility in Grammarl…" at bounding box center [305, 516] width 347 height 225
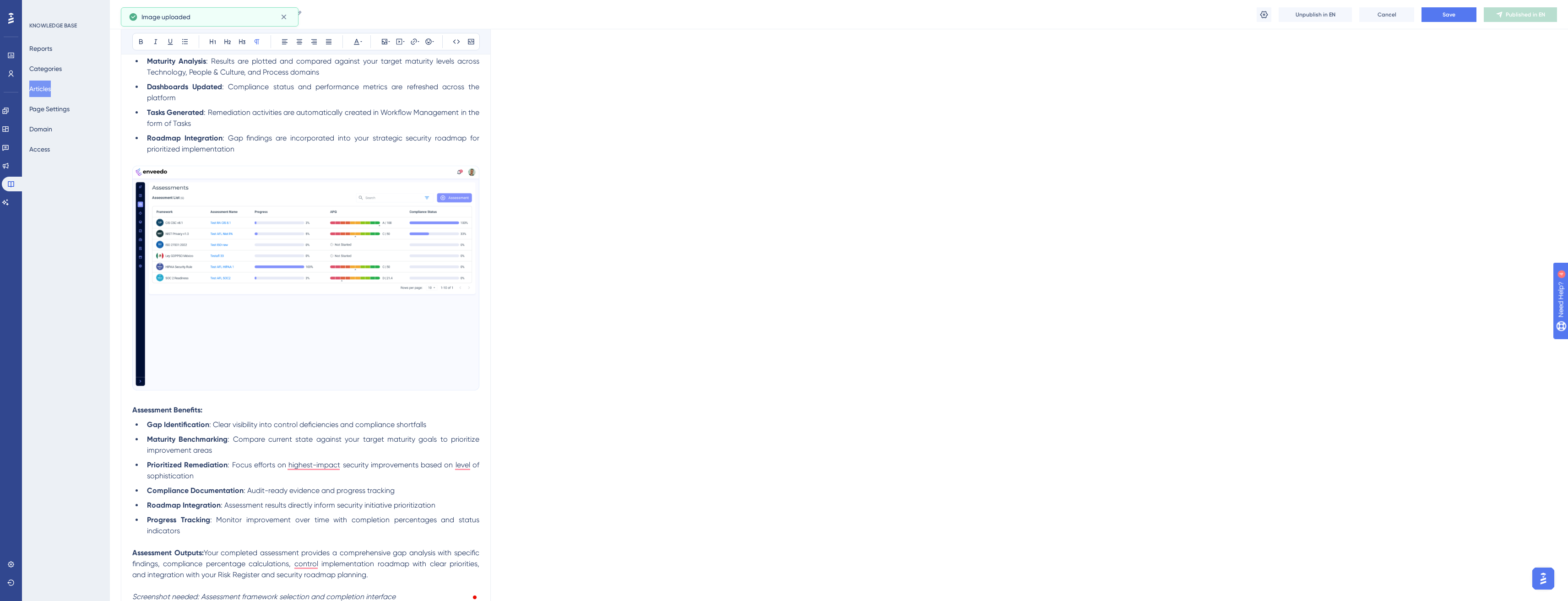
scroll to position [1722, 0]
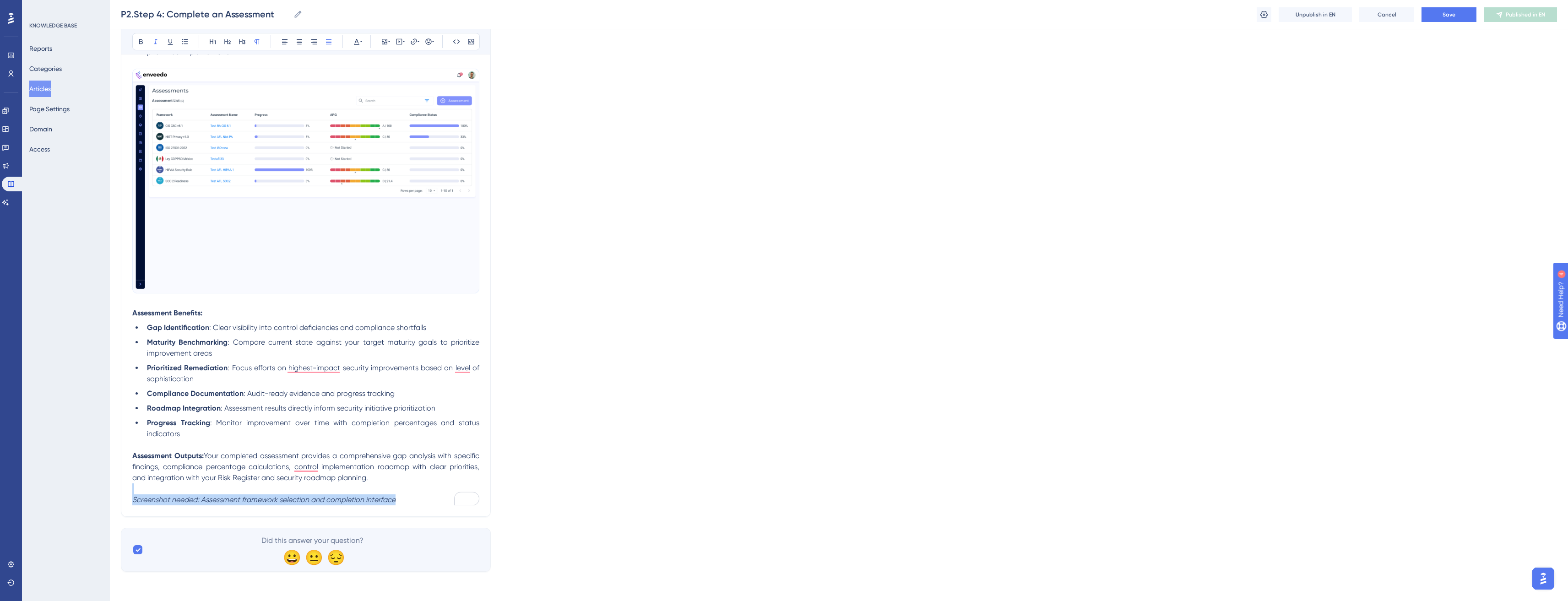
drag, startPoint x: 420, startPoint y: 505, endPoint x: 125, endPoint y: 492, distance: 295.3
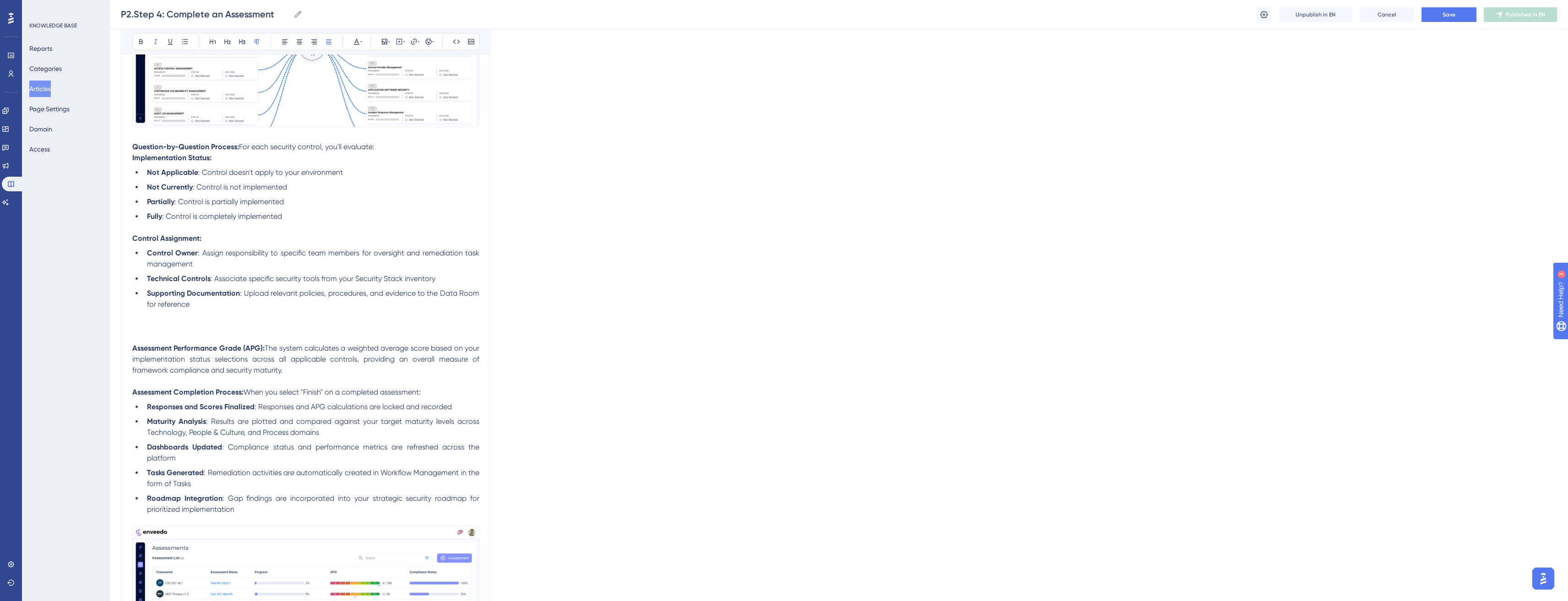
scroll to position [1233, 0]
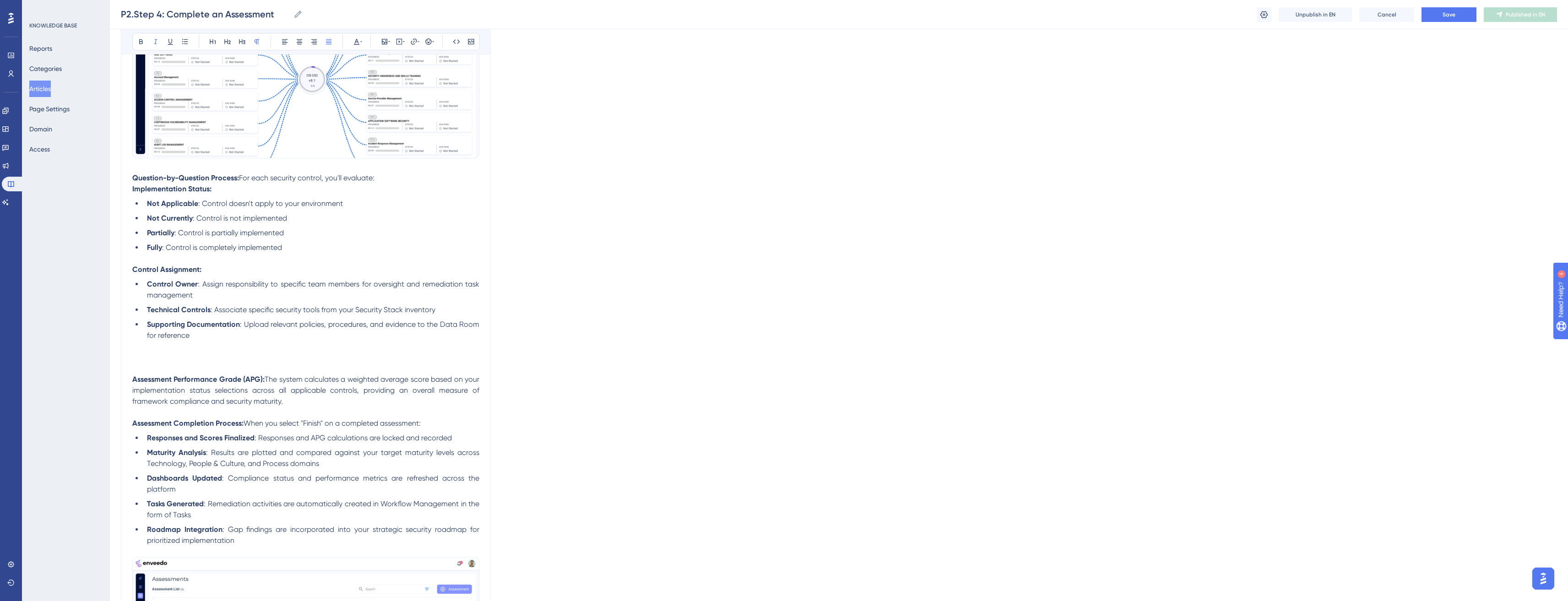
click at [175, 348] on p "To enrich screen reader interactions, please activate Accessibility in Grammarl…" at bounding box center [305, 347] width 347 height 11
